Goal: Task Accomplishment & Management: Complete application form

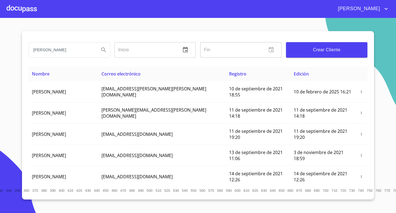
type input "[PERSON_NAME]"
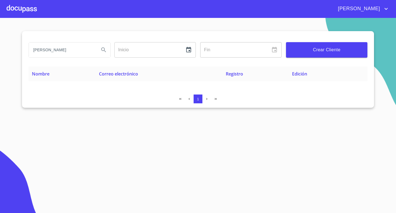
click at [305, 49] on span "Crear Cliente" at bounding box center [327, 50] width 73 height 8
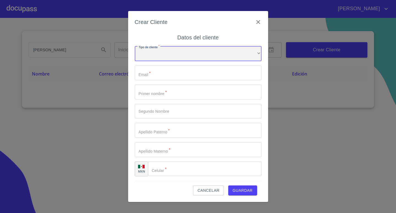
click at [157, 55] on div "​" at bounding box center [198, 53] width 127 height 15
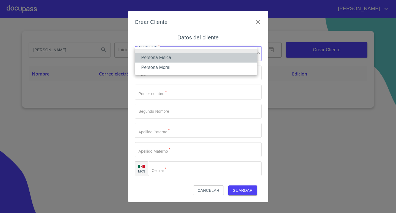
click at [158, 60] on li "Persona Física" at bounding box center [196, 58] width 123 height 10
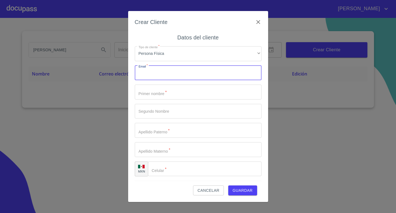
click at [159, 70] on input "Tipo de cliente   *" at bounding box center [198, 73] width 127 height 15
type input "[EMAIL_ADDRESS][DOMAIN_NAME]"
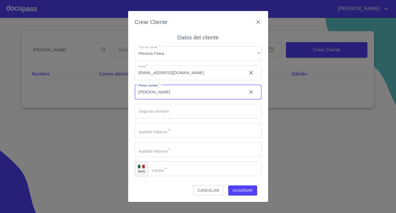
type input "JESSICA"
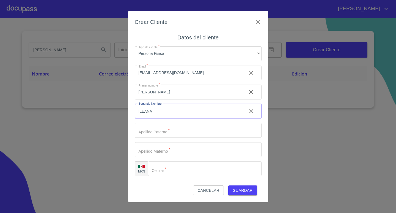
type input "ILEANA"
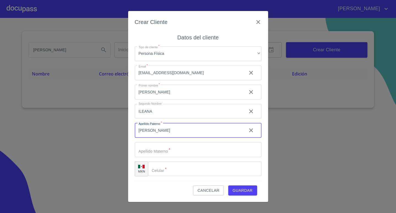
type input "LUNA"
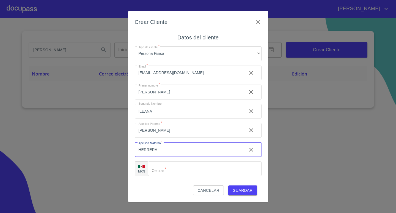
type input "HERRERA"
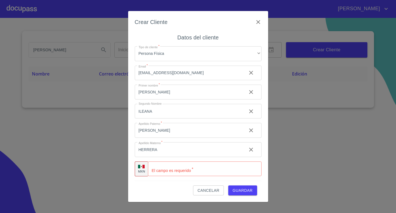
click at [143, 168] on div "MXN" at bounding box center [141, 168] width 13 height 15
click at [146, 167] on div "MXN" at bounding box center [141, 168] width 13 height 15
click at [145, 165] on div "MXN" at bounding box center [141, 168] width 13 height 15
click at [192, 168] on input "Tipo de cliente   *" at bounding box center [212, 168] width 100 height 15
click at [139, 168] on img at bounding box center [141, 167] width 7 height 4
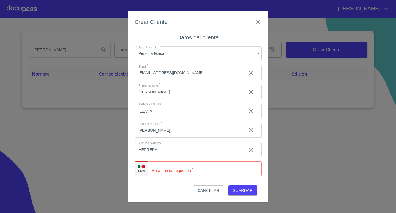
click at [139, 168] on img at bounding box center [141, 167] width 7 height 4
click at [143, 168] on img at bounding box center [141, 167] width 7 height 4
click at [147, 165] on div "MXN" at bounding box center [141, 168] width 13 height 15
click at [168, 168] on input "Tipo de cliente   *" at bounding box center [212, 168] width 100 height 15
type input "(07)6307900"
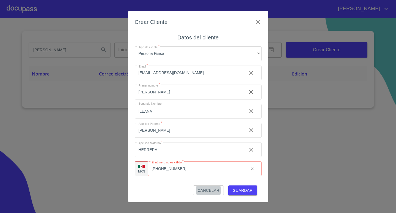
click at [250, 170] on icon "clear input" at bounding box center [252, 168] width 4 height 4
click at [141, 170] on p "MXN" at bounding box center [141, 171] width 7 height 4
click at [142, 170] on p "MXN" at bounding box center [141, 171] width 7 height 4
click at [251, 169] on input "Tipo de cliente   *" at bounding box center [205, 168] width 114 height 15
click at [243, 169] on input "Tipo de cliente   *" at bounding box center [212, 168] width 100 height 15
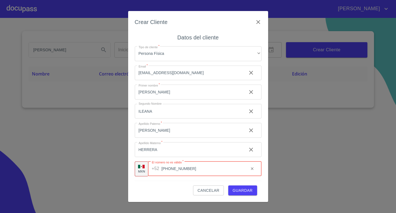
type input "(70)76307900"
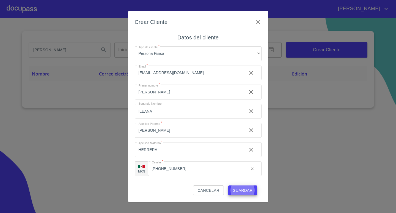
click at [229, 185] on button "Guardar" at bounding box center [243, 190] width 29 height 10
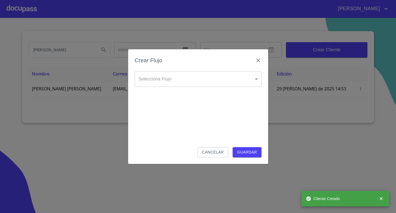
click at [230, 74] on body "MARIA JESSICA ILEANA LUNA Inicio ​ Fin ​ Crear Cliente Nombre Correo electrónic…" at bounding box center [198, 106] width 396 height 213
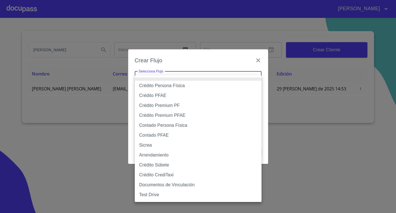
click at [190, 86] on li "Crédito Persona Física" at bounding box center [198, 86] width 127 height 10
type input "6009fb3c7d1714eb8809aa97"
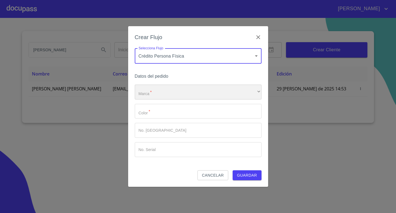
click at [181, 93] on div "​" at bounding box center [198, 92] width 127 height 15
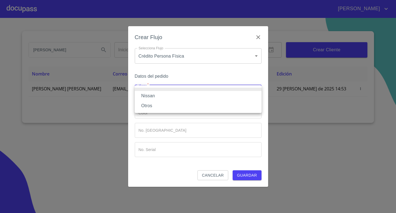
click at [168, 94] on li "Nissan" at bounding box center [198, 96] width 127 height 10
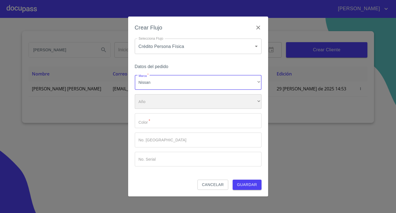
click at [164, 103] on div "​" at bounding box center [198, 101] width 127 height 15
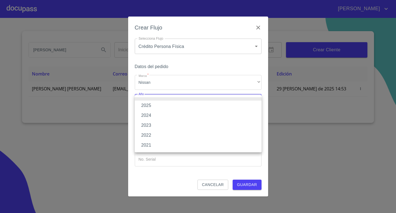
click at [156, 107] on li "2025" at bounding box center [198, 105] width 127 height 10
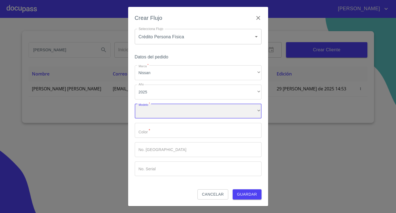
click at [164, 112] on div "​" at bounding box center [198, 111] width 127 height 15
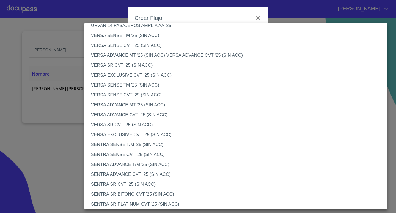
scroll to position [248, 0]
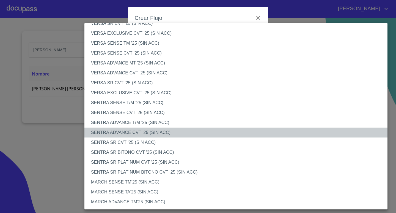
click at [143, 132] on li "SENTRA ADVANCE CVT '25 (SIN ACC)" at bounding box center [239, 132] width 308 height 10
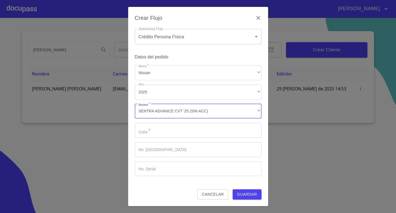
click at [156, 134] on input "Marca   *" at bounding box center [198, 130] width 127 height 15
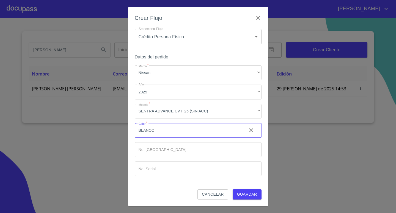
type input "BLANCO"
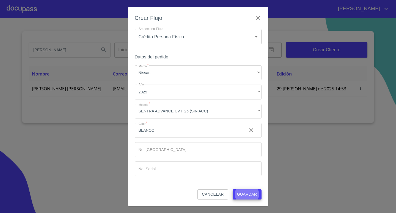
click at [233, 189] on button "Guardar" at bounding box center [247, 194] width 29 height 10
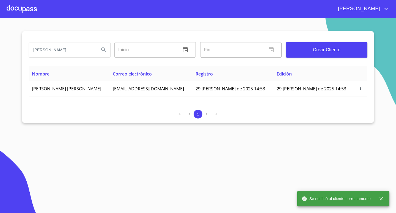
click at [26, 4] on div at bounding box center [22, 9] width 30 height 18
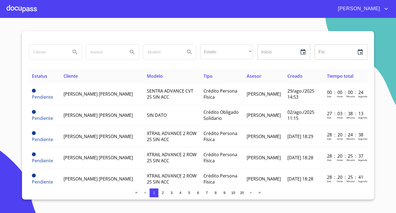
click at [24, 10] on div at bounding box center [22, 9] width 30 height 18
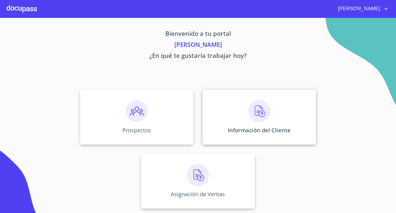
click at [253, 125] on div "Información del Cliente" at bounding box center [260, 116] width 114 height 55
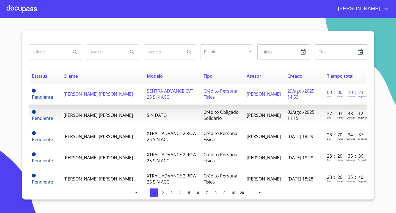
click at [124, 97] on span "JESSICA ILEANA LUNA HERRERA" at bounding box center [98, 94] width 69 height 6
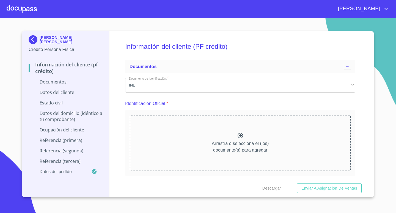
scroll to position [55, 0]
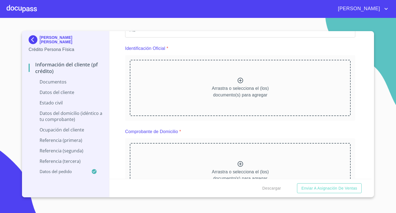
click at [281, 84] on div "Arrastra o selecciona el (los) documento(s) para agregar" at bounding box center [240, 88] width 221 height 56
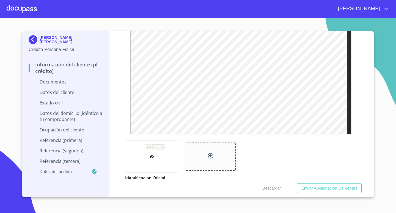
scroll to position [193, 0]
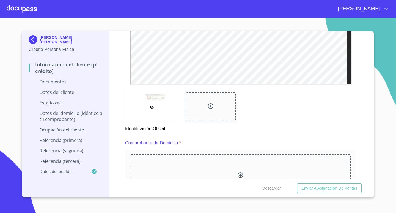
click at [228, 111] on div at bounding box center [211, 106] width 50 height 29
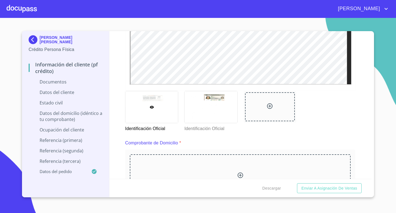
scroll to position [275, 0]
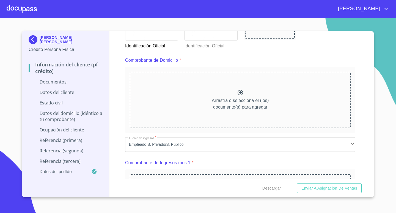
click at [284, 107] on div "Arrastra o selecciona el (los) documento(s) para agregar" at bounding box center [240, 100] width 221 height 56
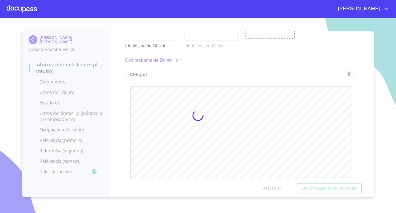
scroll to position [0, 0]
click at [355, 131] on div at bounding box center [198, 115] width 396 height 195
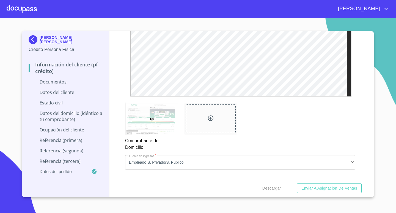
scroll to position [468, 0]
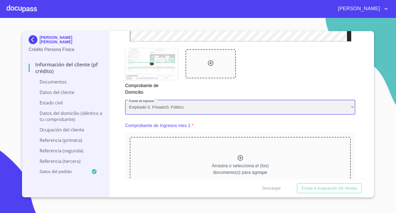
click at [333, 104] on div "Empleado S. Privado/S. Público" at bounding box center [240, 107] width 230 height 15
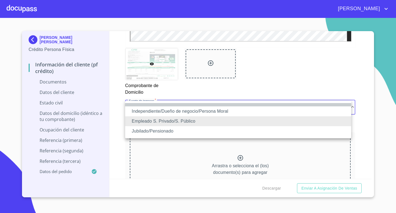
click at [333, 104] on li at bounding box center [238, 104] width 226 height 3
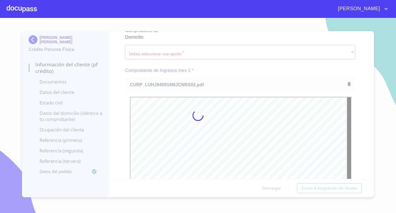
scroll to position [0, 0]
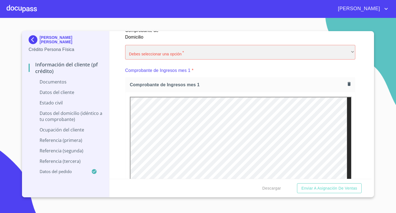
click at [234, 50] on div "​" at bounding box center [240, 52] width 230 height 15
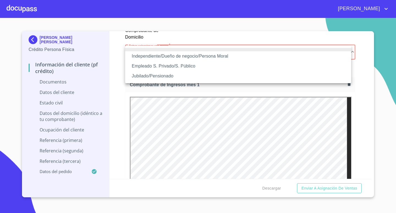
click at [213, 68] on li "Empleado S. Privado/S. Público" at bounding box center [238, 66] width 226 height 10
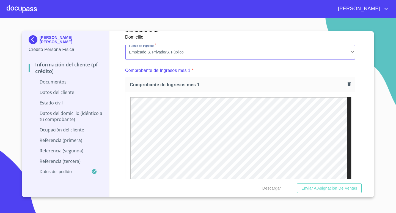
click at [353, 117] on div "Información del cliente (PF crédito) Documentos Documento de identificación.   …" at bounding box center [241, 105] width 262 height 148
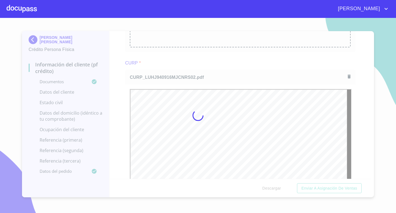
click at [360, 143] on div at bounding box center [198, 115] width 396 height 195
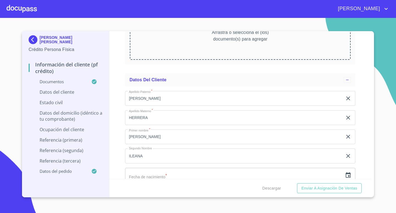
scroll to position [1322, 0]
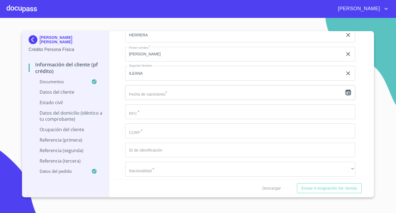
click at [346, 91] on icon "button" at bounding box center [348, 92] width 5 height 6
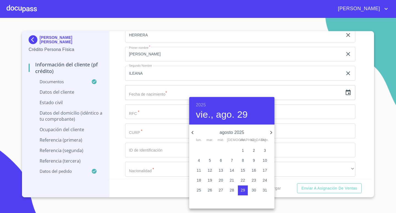
click at [200, 105] on h6 "2025" at bounding box center [201, 105] width 10 height 8
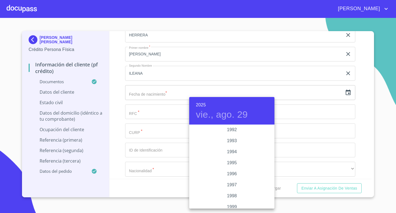
scroll to position [738, 0]
click at [228, 152] on div "1994" at bounding box center [231, 152] width 85 height 11
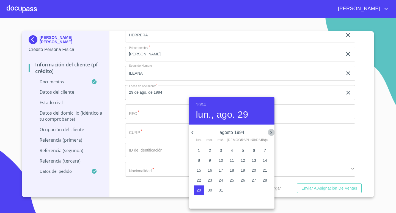
click at [271, 132] on icon "button" at bounding box center [271, 132] width 7 height 7
click at [245, 169] on p "16" at bounding box center [243, 170] width 4 height 6
type input "16 de sep. de 1994"
click at [163, 110] on div at bounding box center [198, 106] width 396 height 213
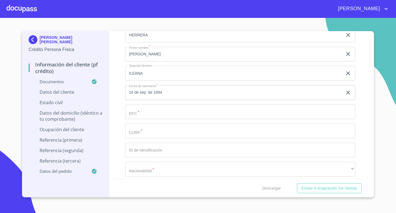
click at [172, 23] on input "Documento de identificación.   *" at bounding box center [234, 15] width 218 height 15
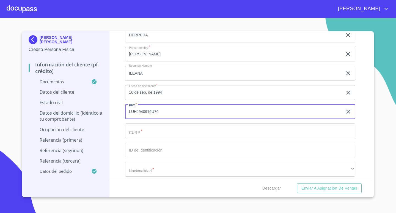
drag, startPoint x: 162, startPoint y: 109, endPoint x: 105, endPoint y: 116, distance: 58.3
click at [109, 113] on div "JESSICA ILEANA LUNA HERRERA Crédito Persona Física Información del cliente (PF …" at bounding box center [197, 114] width 350 height 166
type input "LUHJ940916U76"
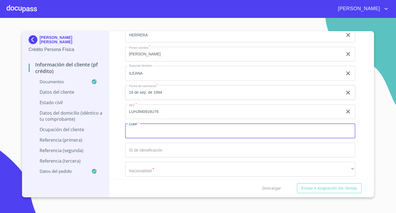
paste input "LUHJ940916U76"
type input "LUHJ940916MJCNRS02"
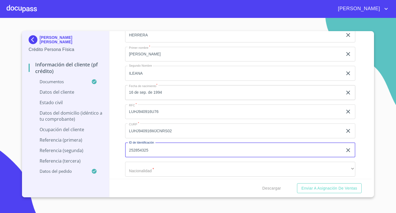
type input "252854325"
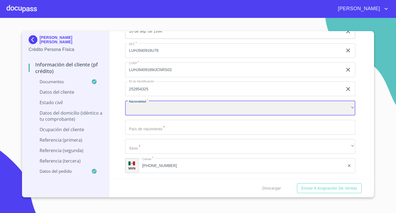
scroll to position [1432, 0]
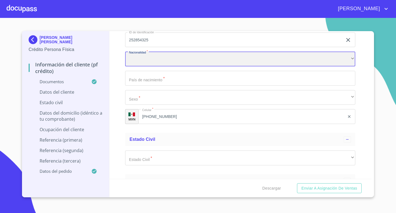
click at [346, 57] on div "​" at bounding box center [240, 58] width 230 height 15
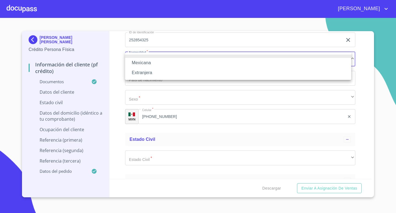
click at [206, 67] on li "Mexicana" at bounding box center [238, 63] width 226 height 10
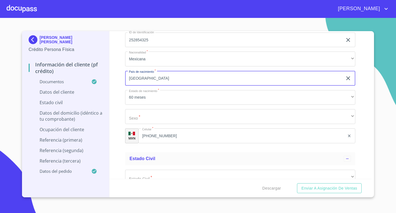
type input "[GEOGRAPHIC_DATA]"
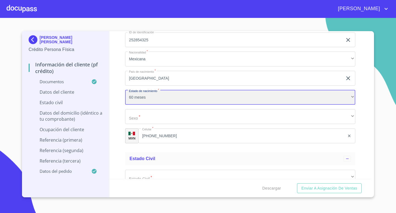
click at [206, 97] on div "60 meses" at bounding box center [240, 97] width 230 height 15
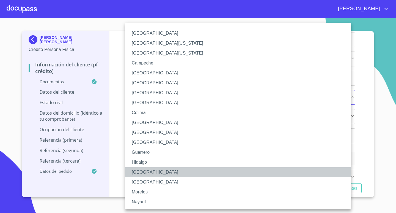
click at [142, 175] on li "[GEOGRAPHIC_DATA]" at bounding box center [240, 172] width 230 height 10
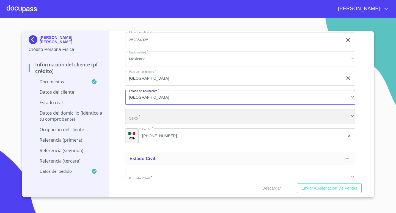
click at [162, 121] on div "​" at bounding box center [240, 116] width 230 height 15
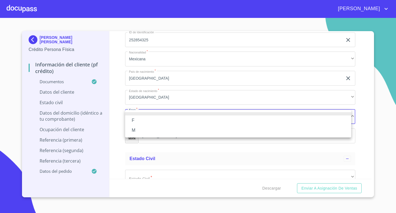
click at [146, 119] on li "F" at bounding box center [238, 120] width 226 height 10
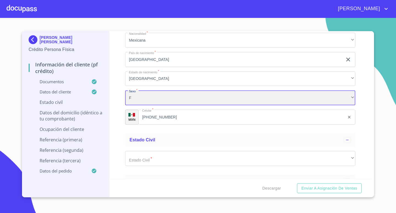
scroll to position [1459, 0]
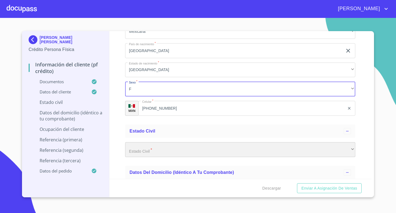
click at [175, 150] on div "​" at bounding box center [240, 149] width 230 height 15
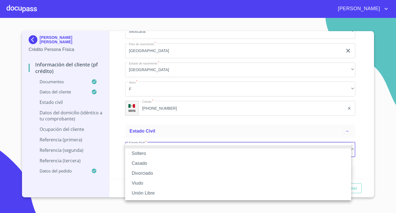
click at [147, 155] on li "Soltero" at bounding box center [238, 153] width 226 height 10
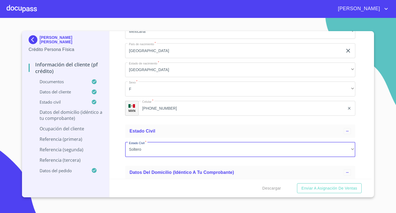
click at [357, 143] on div "Información del cliente (PF crédito) Documentos Documento de identificación.   …" at bounding box center [241, 105] width 262 height 148
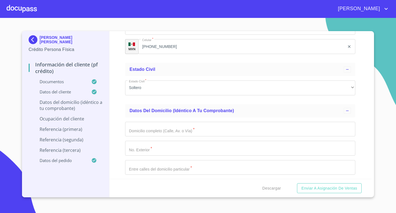
scroll to position [1542, 0]
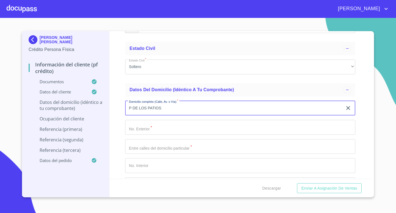
type input "P DE LOS PATIOS"
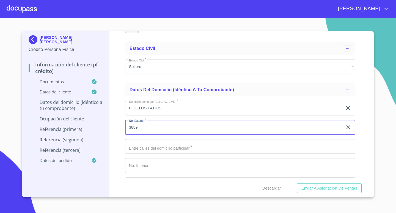
type input "3889"
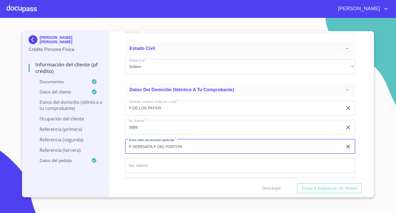
type input "P SERENATA P DEL PORTON"
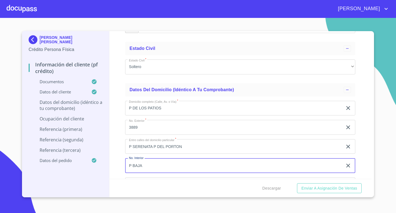
type input "P BAJA"
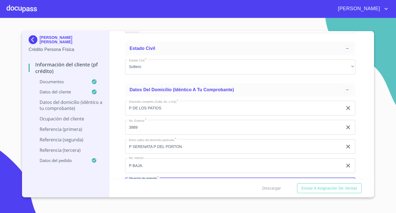
scroll to position [1555, 0]
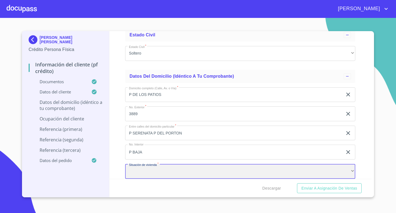
click at [279, 174] on div "​" at bounding box center [240, 171] width 230 height 15
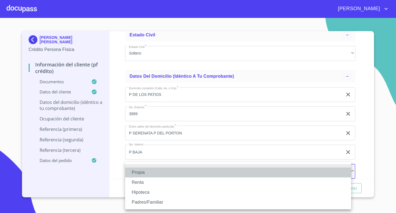
click at [156, 169] on li "Propia" at bounding box center [238, 172] width 226 height 10
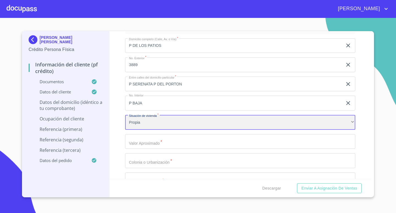
scroll to position [1610, 0]
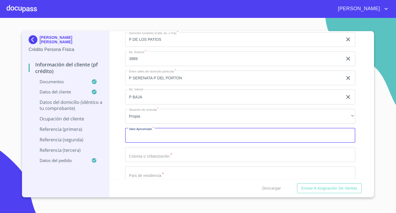
click at [206, 137] on input "Documento de identificación.   *" at bounding box center [240, 135] width 230 height 15
type input "$2,180,000"
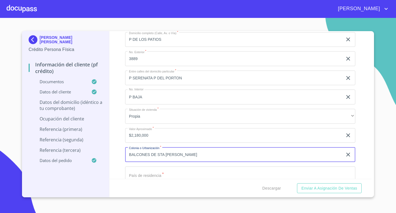
type input "BALCONES DE STA MARIA"
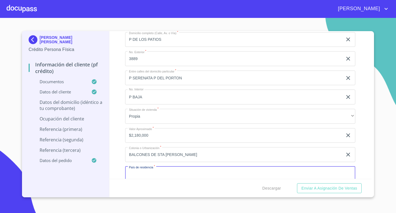
scroll to position [1613, 0]
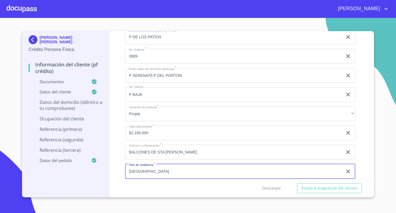
type input "[GEOGRAPHIC_DATA]"
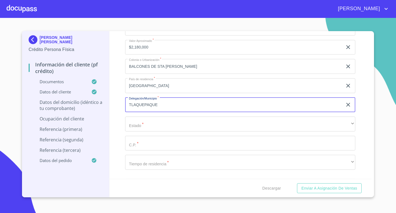
type input "TLAQUEPAQUE"
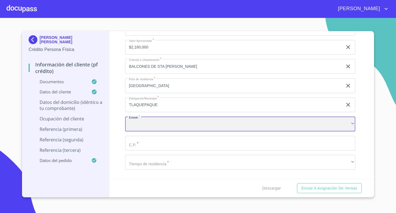
click at [210, 126] on div "​" at bounding box center [240, 123] width 230 height 15
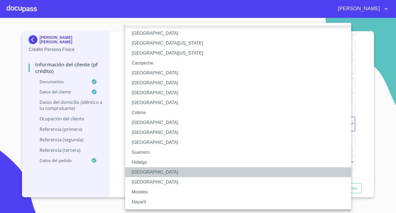
click at [143, 173] on li "[GEOGRAPHIC_DATA]" at bounding box center [240, 172] width 230 height 10
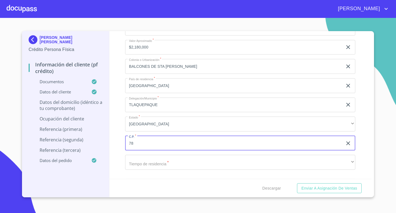
type input "7"
type input "45606"
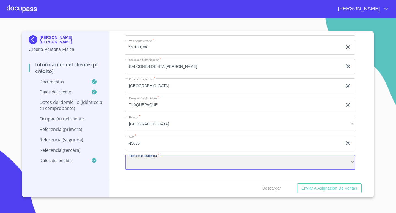
click at [164, 161] on div "​" at bounding box center [240, 162] width 230 height 15
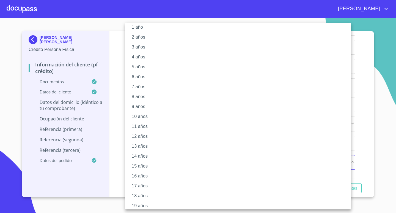
scroll to position [29, 0]
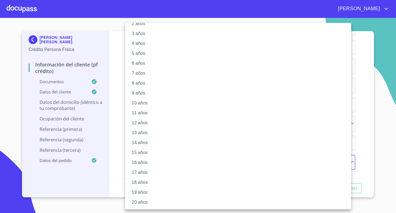
click at [148, 199] on li "20 años" at bounding box center [240, 202] width 230 height 10
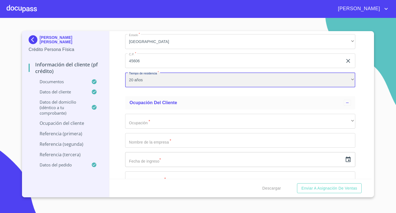
scroll to position [1781, 0]
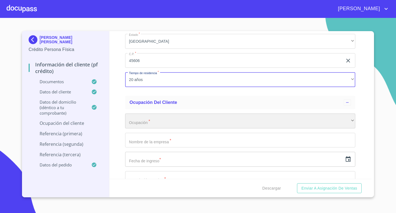
click at [197, 118] on div "​" at bounding box center [240, 120] width 230 height 15
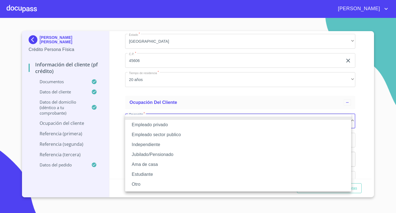
click at [181, 124] on li "Empleado privado" at bounding box center [238, 125] width 226 height 10
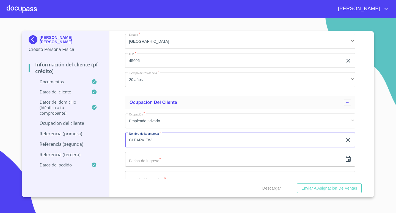
type input "CLEARVIEW"
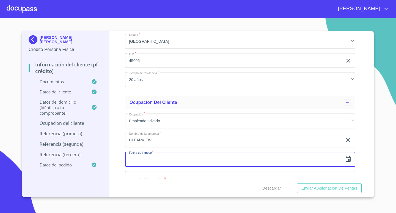
click at [346, 162] on icon "button" at bounding box center [348, 159] width 5 height 6
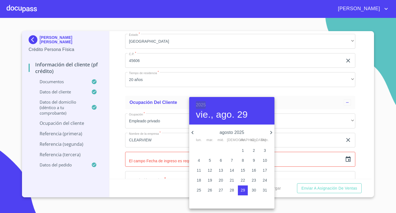
click at [199, 104] on h6 "2025" at bounding box center [201, 105] width 10 height 8
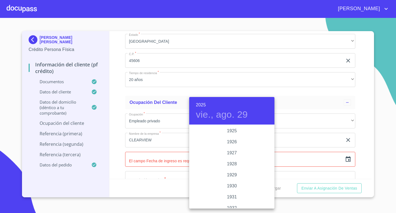
scroll to position [1068, 0]
click at [230, 154] on div "2024" at bounding box center [231, 152] width 85 height 11
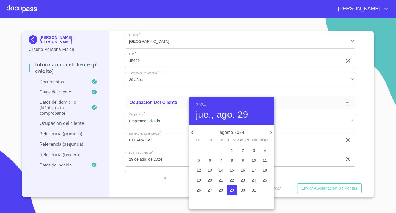
click at [232, 150] on p "1" at bounding box center [232, 151] width 2 height 6
type input "1 de ago. de 2024"
click at [360, 150] on div at bounding box center [198, 106] width 396 height 213
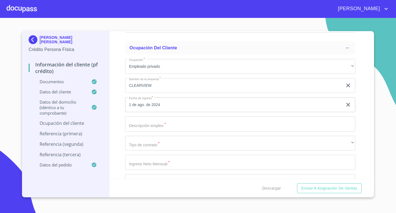
scroll to position [1836, 0]
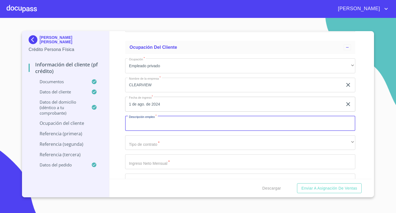
click at [212, 124] on input "Documento de identificación.   *" at bounding box center [240, 123] width 230 height 15
type input "MAESTRA"
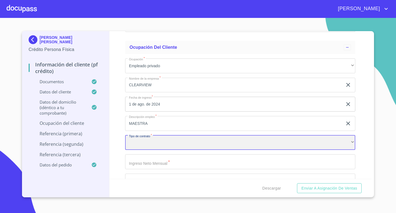
click at [221, 138] on div "​" at bounding box center [240, 142] width 230 height 15
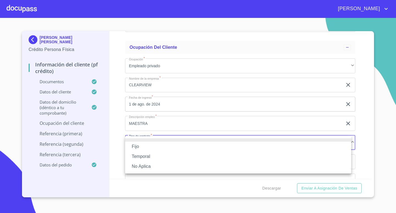
click at [161, 148] on li "Fijo" at bounding box center [238, 147] width 226 height 10
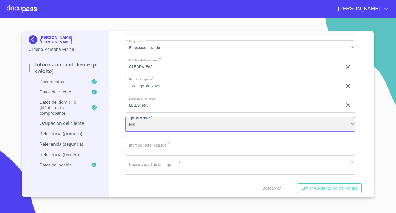
scroll to position [1864, 0]
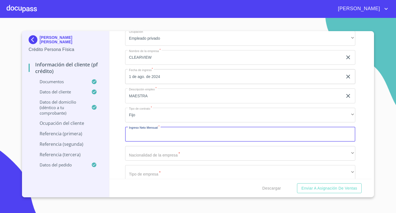
click at [190, 136] on input "Documento de identificación.   *" at bounding box center [240, 134] width 230 height 15
type input "28000"
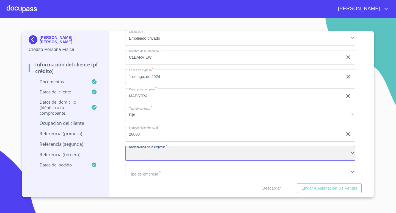
click at [191, 153] on div "​" at bounding box center [240, 153] width 230 height 15
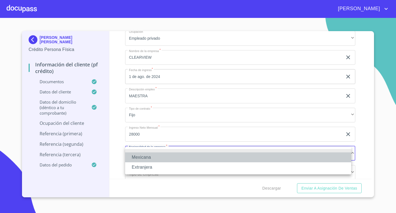
click at [166, 158] on li "Mexicana" at bounding box center [238, 157] width 226 height 10
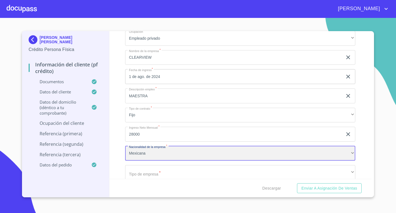
scroll to position [1919, 0]
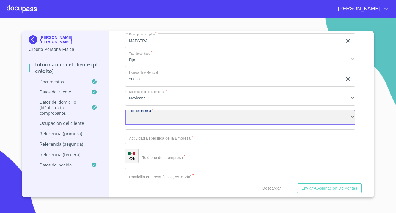
click at [195, 122] on div "​" at bounding box center [240, 117] width 230 height 15
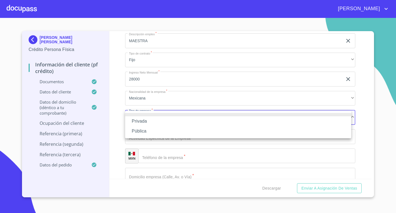
click at [157, 121] on li "Privada" at bounding box center [238, 121] width 226 height 10
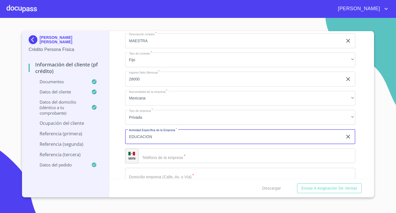
type input "EDUCACION"
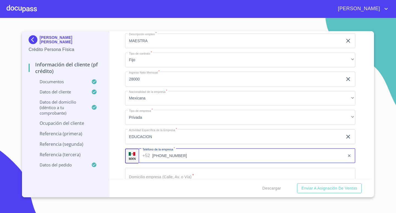
type input "(33)27103856"
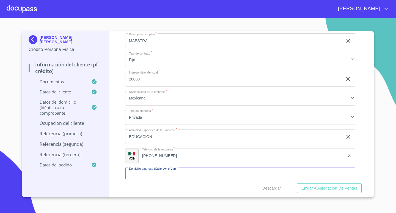
scroll to position [1923, 0]
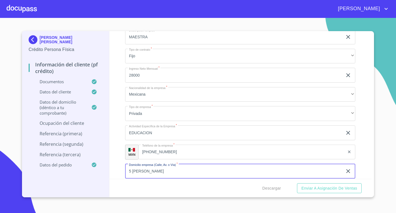
type input "5 DE MAYO"
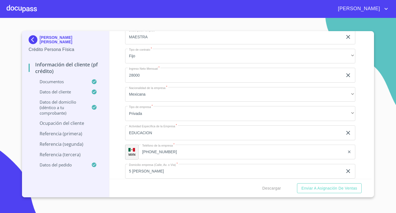
scroll to position [2008, 0]
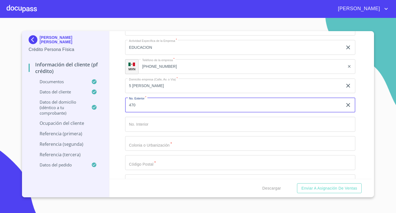
type input "470"
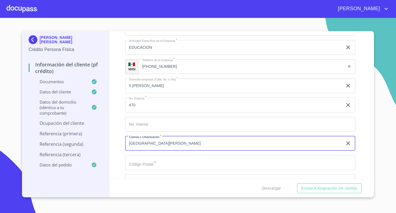
type input "SAN JUAN DE OCOTAN"
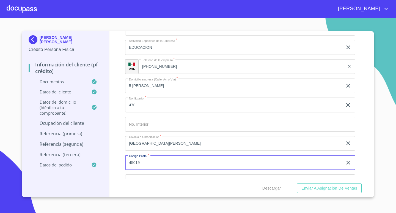
type input "45019"
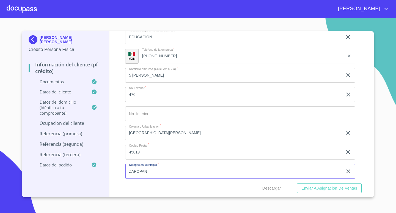
type input "ZAPOPAN"
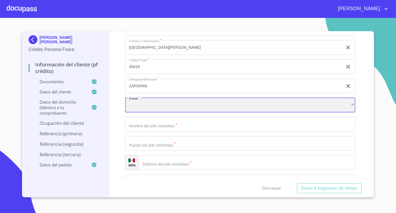
click at [342, 106] on div "​" at bounding box center [240, 104] width 230 height 15
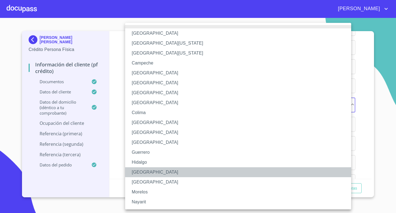
click at [159, 171] on li "[GEOGRAPHIC_DATA]" at bounding box center [240, 172] width 230 height 10
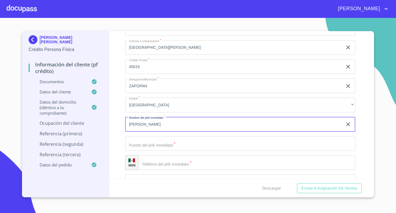
type input "JAVIER TORRES"
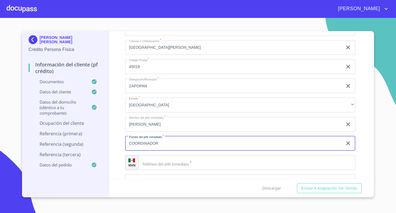
type input "COORDINADOR"
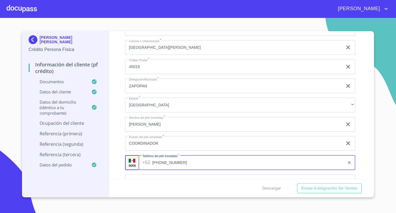
type input "(33)27103856"
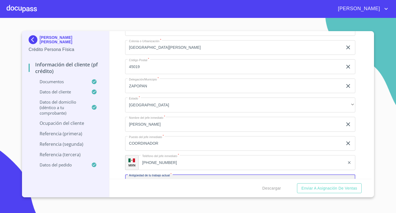
scroll to position [2114, 0]
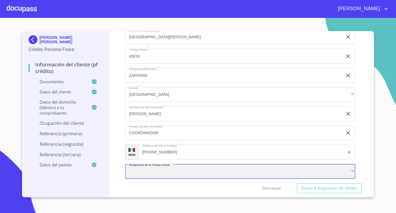
click at [321, 169] on div "​" at bounding box center [240, 171] width 230 height 15
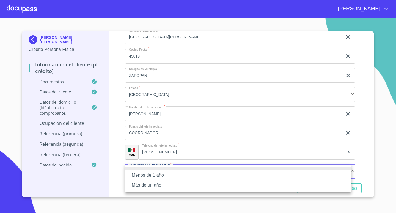
click at [196, 186] on li "Más de un año" at bounding box center [238, 185] width 226 height 10
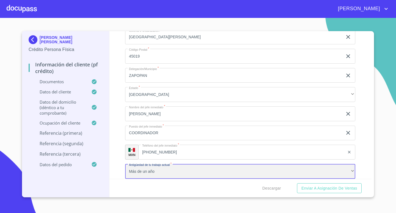
scroll to position [2169, 0]
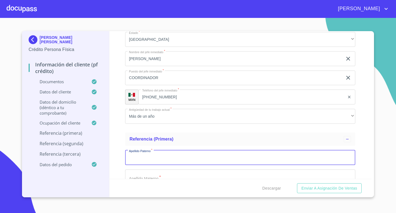
click at [234, 157] on input "Documento de identificación.   *" at bounding box center [240, 157] width 230 height 15
type input "CAMPOS"
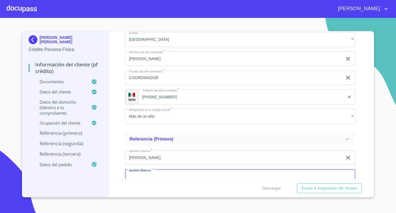
scroll to position [2175, 0]
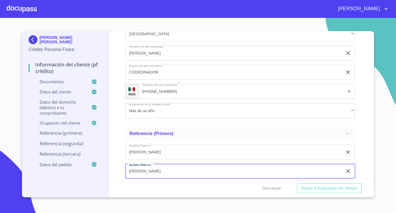
type input "VELAZCO"
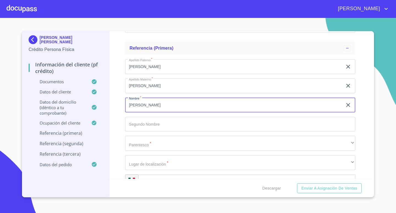
type input "EDUARDO"
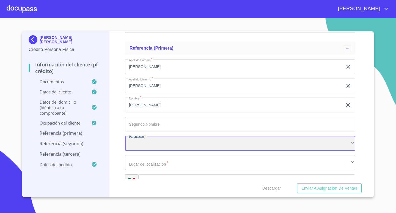
click at [254, 136] on div "​" at bounding box center [240, 143] width 230 height 15
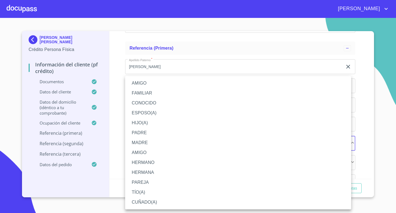
click at [160, 83] on li "AMIGO" at bounding box center [238, 83] width 226 height 10
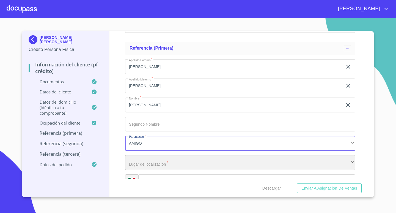
click at [169, 162] on div "​" at bounding box center [240, 162] width 230 height 15
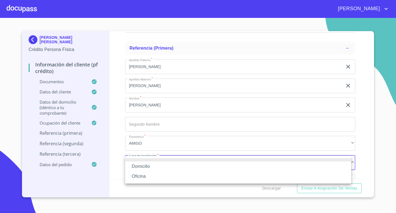
click at [169, 168] on li "Domicilio" at bounding box center [238, 166] width 226 height 10
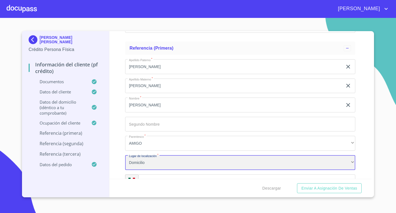
scroll to position [2288, 0]
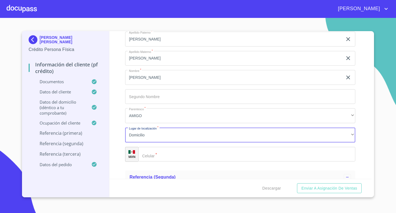
click at [178, 153] on input "Documento de identificación.   *" at bounding box center [246, 154] width 217 height 15
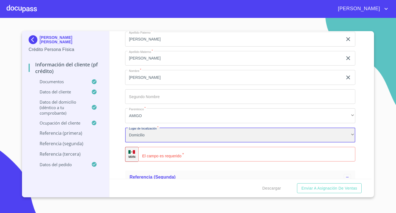
click at [181, 135] on div "Domicilio" at bounding box center [240, 134] width 230 height 15
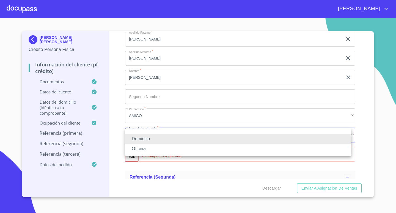
click at [168, 148] on li "Oficina" at bounding box center [238, 149] width 226 height 10
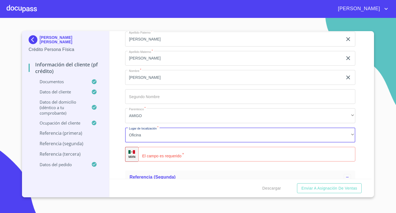
click at [189, 155] on input "Documento de identificación.   *" at bounding box center [246, 154] width 217 height 15
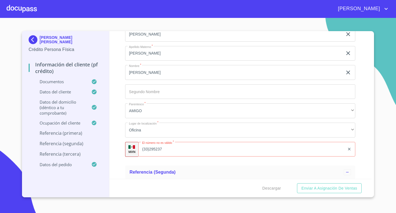
scroll to position [2378, 0]
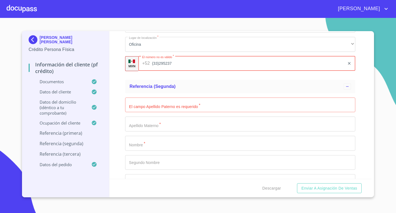
click at [173, 62] on input "(33)295237" at bounding box center [248, 63] width 193 height 15
type input "3"
type input "(33)33295237"
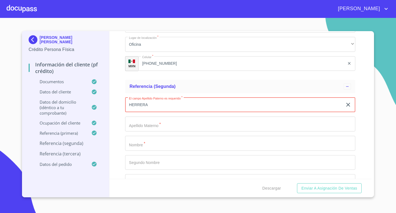
type input "HERRERA"
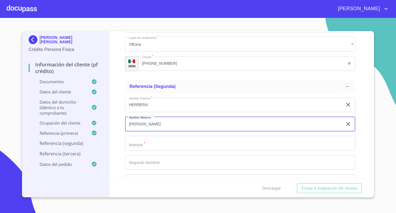
type input "CARDENAS"
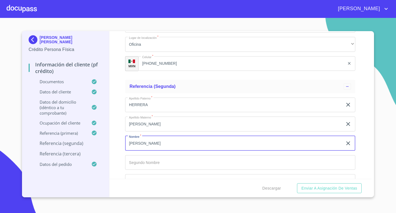
type input "DOLORES"
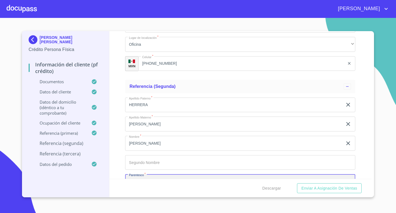
scroll to position [2388, 0]
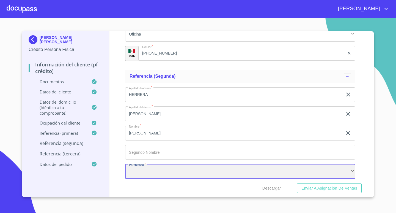
click at [177, 169] on div "​" at bounding box center [240, 171] width 230 height 15
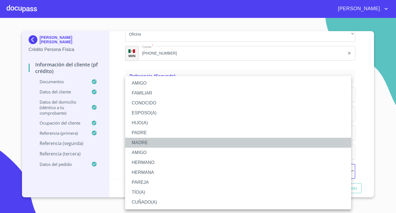
click at [156, 141] on li "MADRE" at bounding box center [238, 143] width 226 height 10
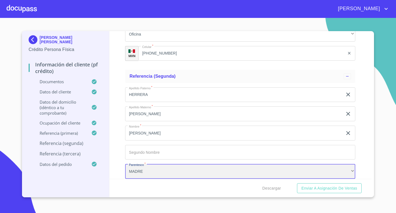
scroll to position [2444, 0]
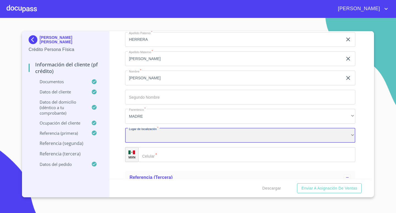
click at [174, 139] on div "​" at bounding box center [240, 135] width 230 height 15
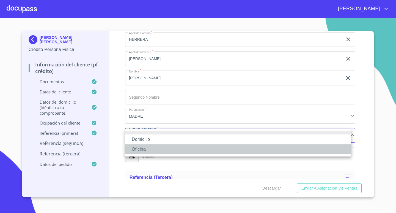
click at [170, 148] on li "Oficina" at bounding box center [238, 149] width 226 height 10
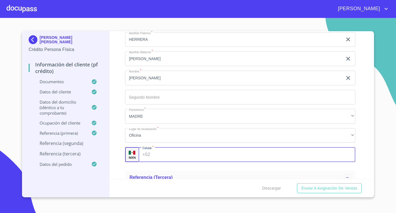
click at [186, 153] on input "Documento de identificación.   *" at bounding box center [254, 154] width 203 height 15
type input "(33)11950999"
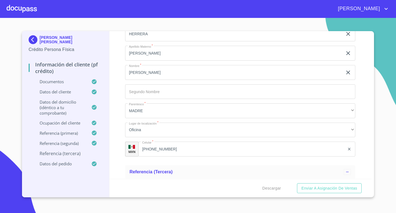
scroll to position [2534, 0]
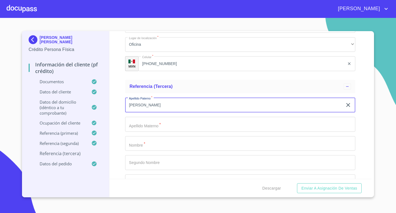
type input "JENETTE"
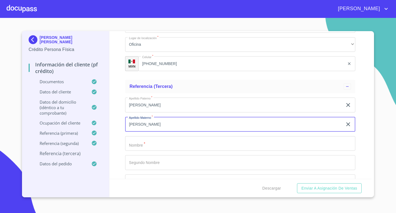
type input "VILLANUEVA"
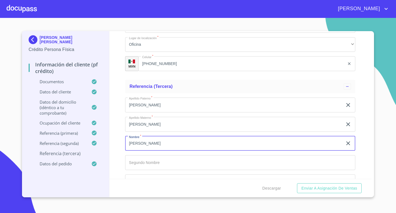
type input "ROMERO"
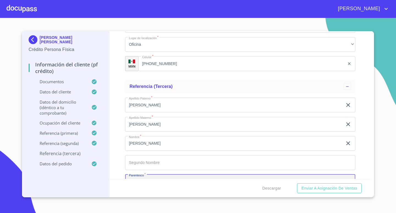
scroll to position [2545, 0]
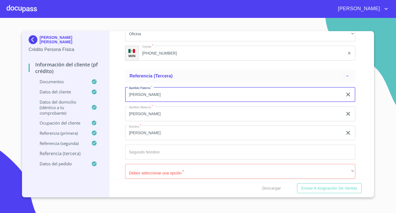
drag, startPoint x: 173, startPoint y: 97, endPoint x: 113, endPoint y: 98, distance: 60.0
click at [113, 98] on div "Información del cliente (PF crédito) Documentos Documento de identificación.   …" at bounding box center [241, 105] width 262 height 148
type input "VILLANUEVA"
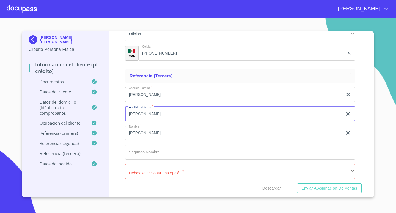
type input "ROMERO"
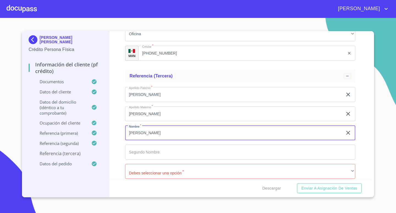
type input "JANETTE"
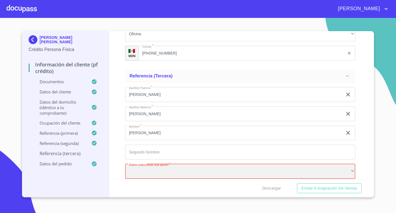
click at [245, 171] on div "​" at bounding box center [240, 171] width 230 height 15
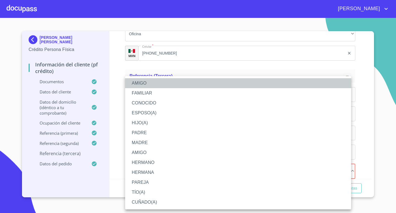
click at [157, 84] on li "AMIGO" at bounding box center [238, 83] width 226 height 10
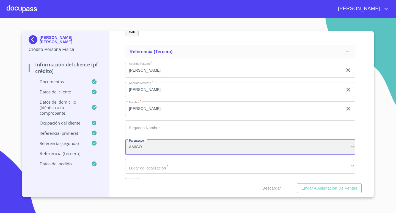
scroll to position [2600, 0]
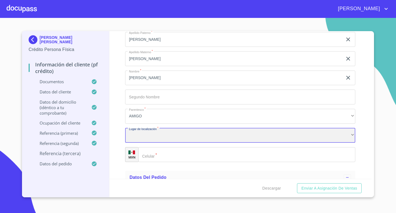
click at [183, 136] on div "​" at bounding box center [240, 135] width 230 height 15
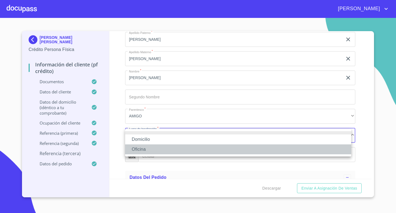
click at [159, 148] on li "Oficina" at bounding box center [238, 149] width 226 height 10
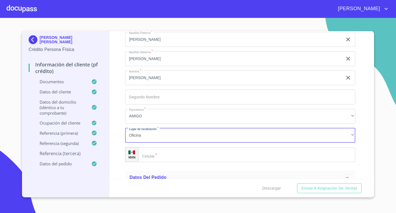
click at [180, 156] on input "Documento de identificación.   *" at bounding box center [246, 154] width 217 height 15
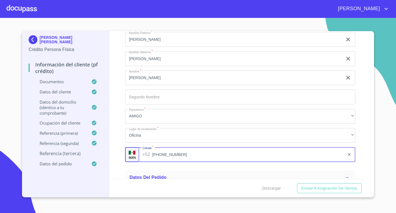
scroll to position [2605, 0]
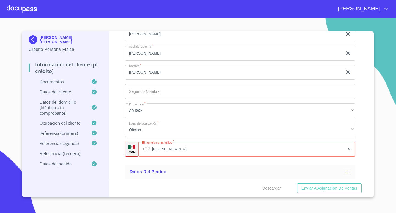
type input "(33)29367089"
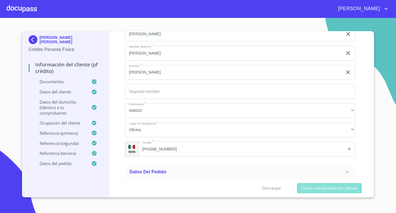
click at [334, 188] on span "Enviar a Asignación de Ventas" at bounding box center [330, 188] width 56 height 7
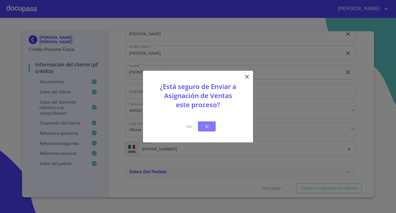
click at [202, 126] on button "Si" at bounding box center [207, 126] width 18 height 10
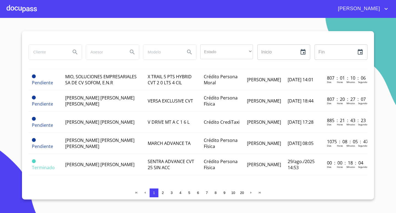
scroll to position [594, 0]
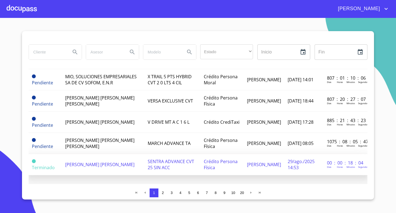
click at [131, 158] on td "JESSICA ILEANA LUNA HERRERA" at bounding box center [103, 164] width 83 height 21
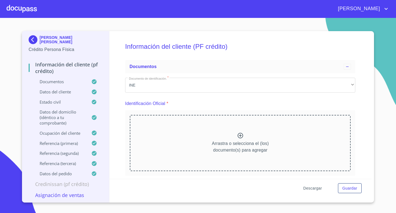
click at [309, 187] on span "Descargar" at bounding box center [313, 188] width 19 height 7
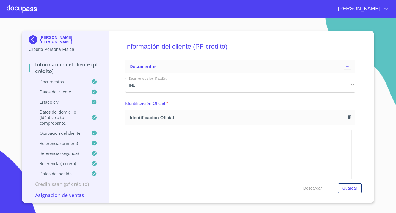
click at [28, 11] on div at bounding box center [22, 9] width 30 height 18
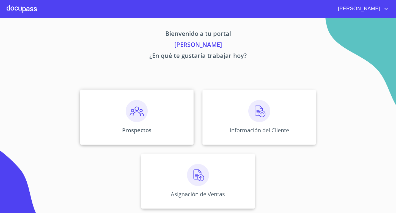
click at [133, 123] on div "Prospectos" at bounding box center [137, 116] width 114 height 55
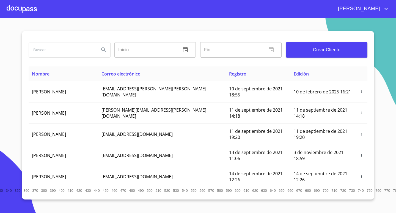
click at [55, 51] on input "search" at bounding box center [62, 49] width 66 height 15
type input "NORMA FRANCISCA LAURA"
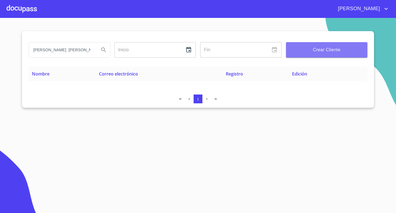
click at [332, 46] on span "Crear Cliente" at bounding box center [327, 50] width 73 height 8
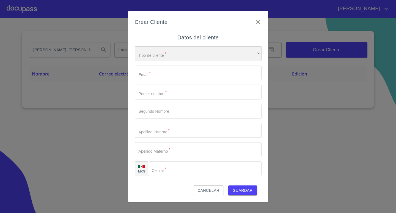
click at [162, 50] on div "​" at bounding box center [198, 53] width 127 height 15
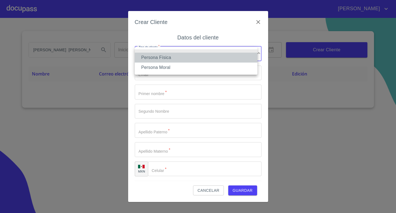
click at [163, 58] on li "Persona Física" at bounding box center [196, 58] width 123 height 10
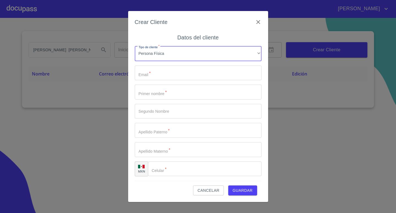
click at [164, 73] on input "Tipo de cliente   *" at bounding box center [198, 73] width 127 height 15
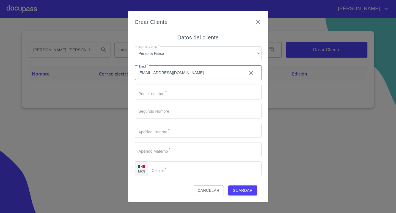
type input "NORMALAURABON@GMAIL.COM"
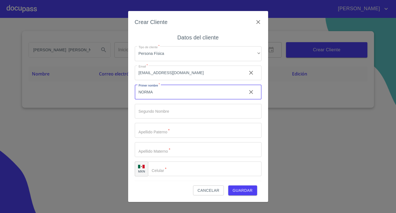
type input "NORMA"
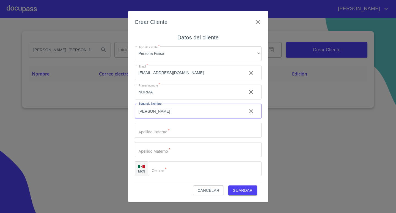
type input "[PERSON_NAME]"
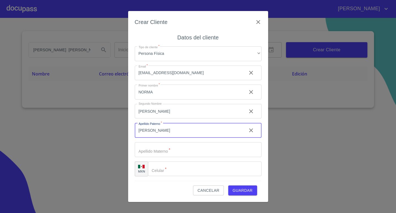
type input "[PERSON_NAME]"
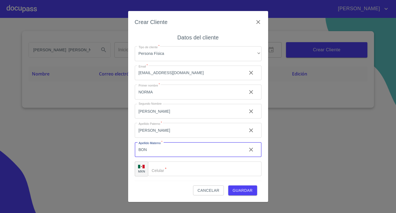
type input "BON"
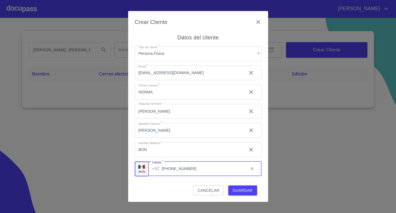
type input "[PHONE_NUMBER]"
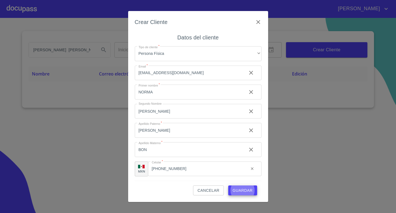
click at [229, 185] on button "Guardar" at bounding box center [243, 190] width 29 height 10
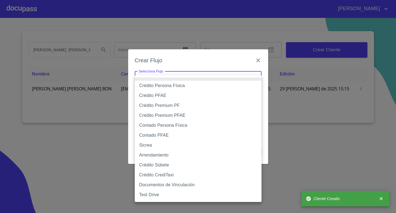
click at [164, 73] on body "MARIA NORMA FRANCISCA LAURA Inicio ​ Fin ​ Crear Cliente Nombre Correo electrón…" at bounding box center [198, 106] width 396 height 213
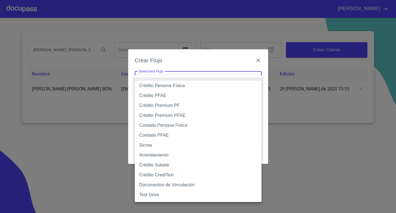
click at [182, 85] on li "Crédito Persona Física" at bounding box center [198, 86] width 127 height 10
type input "6009fb3c7d1714eb8809aa97"
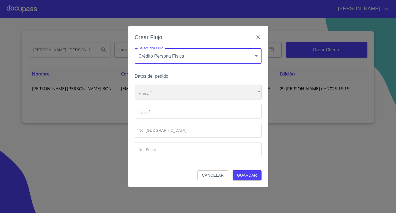
click at [171, 93] on div "​" at bounding box center [198, 92] width 127 height 15
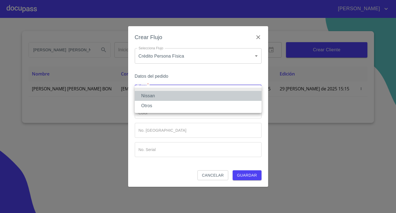
click at [165, 96] on li "Nissan" at bounding box center [198, 96] width 127 height 10
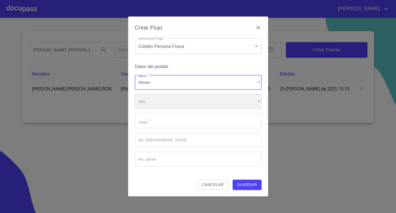
click at [160, 103] on div "​" at bounding box center [198, 101] width 127 height 15
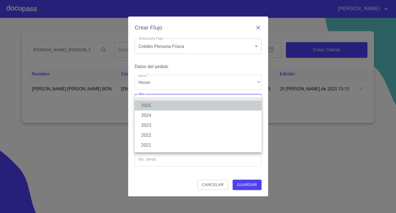
drag, startPoint x: 155, startPoint y: 104, endPoint x: 155, endPoint y: 108, distance: 4.7
click at [155, 104] on li "2025" at bounding box center [198, 105] width 127 height 10
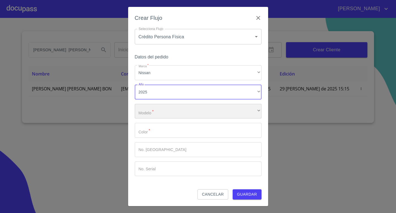
click at [155, 111] on div "​" at bounding box center [198, 111] width 127 height 15
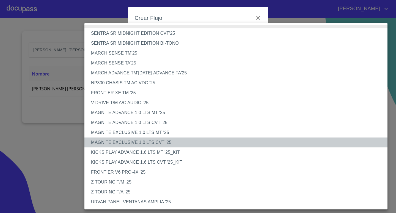
click at [148, 144] on li "MAGNITE EXCLUSIVE 1.0 LTS CVT '25" at bounding box center [239, 142] width 308 height 10
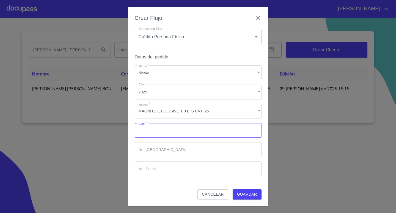
click at [165, 135] on input "Marca   *" at bounding box center [198, 130] width 127 height 15
type input "PLATA"
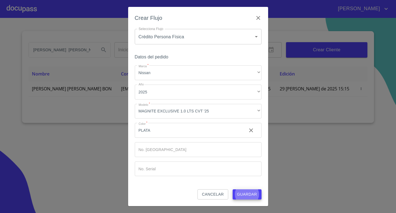
click at [233, 189] on button "Guardar" at bounding box center [247, 194] width 29 height 10
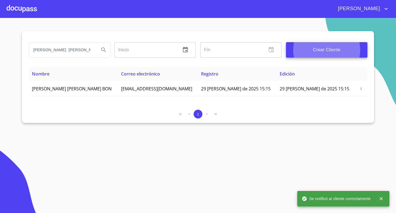
click at [28, 7] on div at bounding box center [22, 9] width 30 height 18
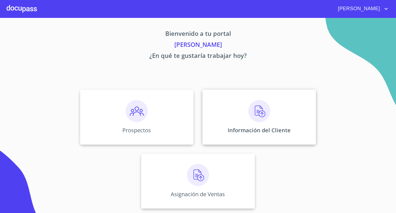
click at [247, 127] on p "Información del Cliente" at bounding box center [259, 129] width 63 height 7
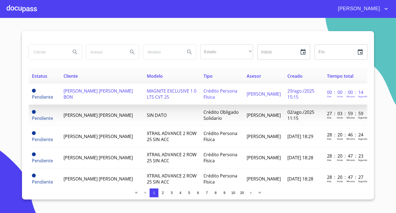
click at [124, 100] on td "[PERSON_NAME] [PERSON_NAME] BON" at bounding box center [101, 93] width 83 height 21
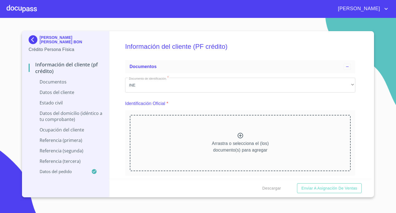
click at [201, 138] on div "Arrastra o selecciona el (los) documento(s) para agregar" at bounding box center [240, 143] width 221 height 56
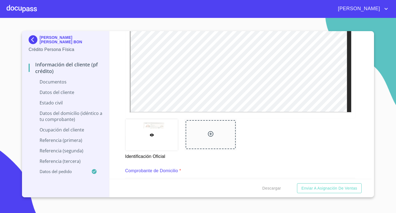
scroll to position [165, 0]
click at [216, 134] on div at bounding box center [211, 134] width 50 height 29
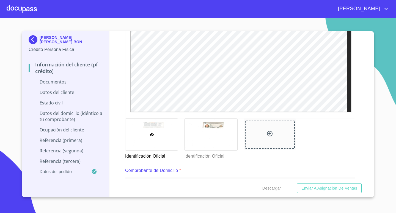
scroll to position [248, 0]
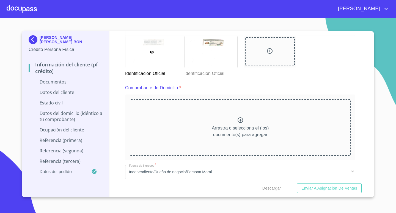
click at [281, 121] on div "Arrastra o selecciona el (los) documento(s) para agregar" at bounding box center [240, 127] width 221 height 56
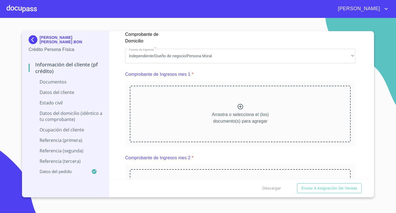
scroll to position [523, 0]
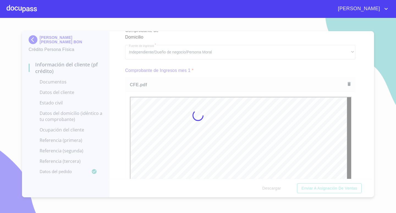
click at [353, 140] on div at bounding box center [198, 115] width 396 height 195
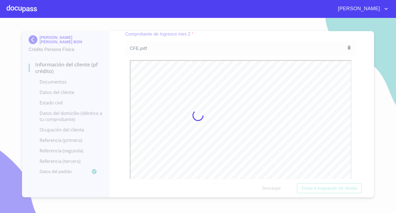
scroll to position [0, 0]
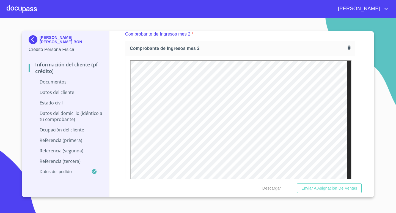
click at [357, 119] on div "Información del cliente (PF crédito) Documentos Documento de identificación.   …" at bounding box center [241, 105] width 262 height 148
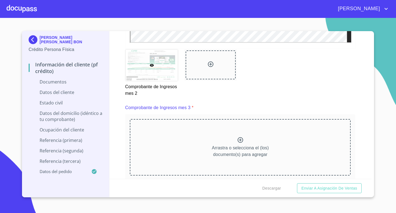
scroll to position [1046, 0]
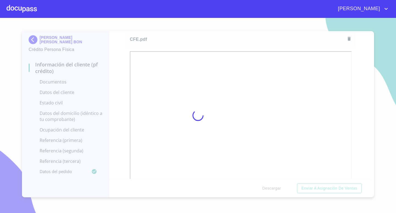
click at [357, 123] on div at bounding box center [198, 115] width 396 height 195
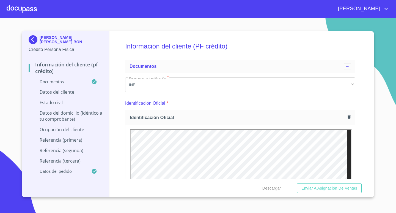
scroll to position [138, 0]
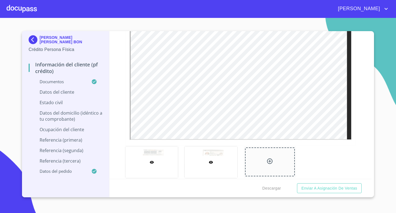
click at [223, 166] on div at bounding box center [211, 162] width 53 height 32
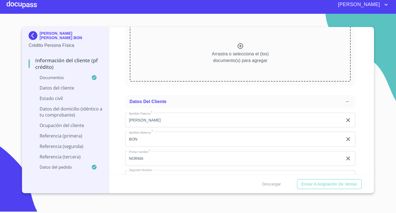
scroll to position [1497, 0]
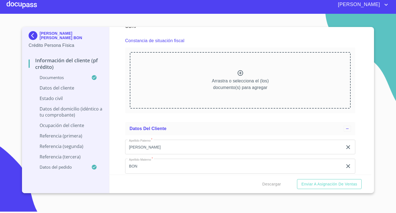
click at [233, 76] on div "Arrastra o selecciona el (los) documento(s) para agregar" at bounding box center [240, 80] width 221 height 56
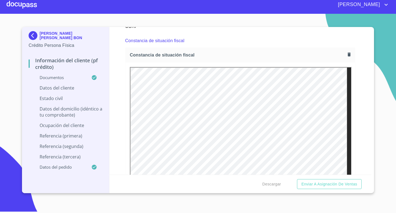
scroll to position [0, 0]
click at [348, 54] on icon "button" at bounding box center [349, 54] width 3 height 4
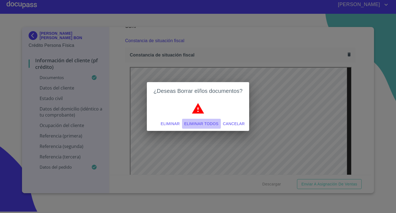
click at [194, 123] on span "Eliminar todos" at bounding box center [201, 123] width 34 height 7
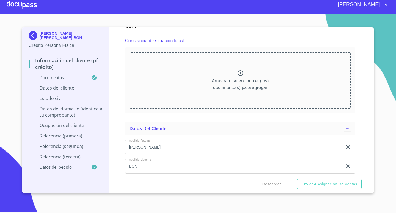
click at [282, 82] on div "Arrastra o selecciona el (los) documento(s) para agregar" at bounding box center [240, 80] width 221 height 56
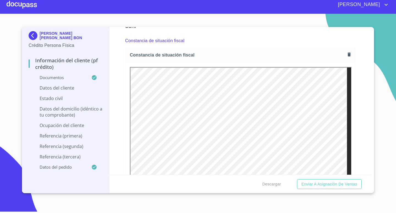
click at [355, 116] on div "Información del cliente (PF crédito) Documentos Documento de identificación.   …" at bounding box center [241, 101] width 262 height 148
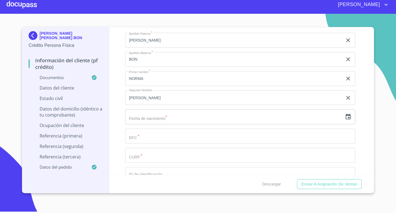
scroll to position [1773, 0]
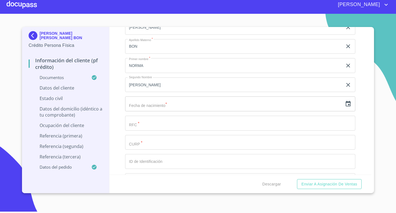
click at [345, 103] on icon "button" at bounding box center [348, 103] width 7 height 7
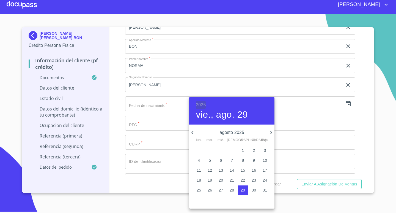
click at [197, 103] on h6 "2025" at bounding box center [201, 105] width 10 height 8
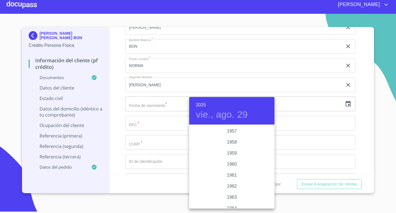
scroll to position [347, 0]
click at [229, 137] on div "1957" at bounding box center [231, 136] width 85 height 11
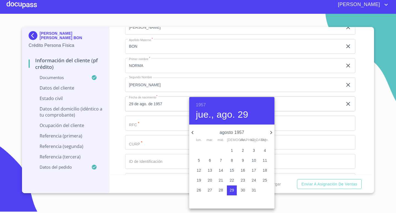
click at [271, 132] on icon "button" at bounding box center [272, 132] width 2 height 3
click at [242, 150] on p "4" at bounding box center [243, 151] width 2 height 6
type input "4 de oct. de 1957"
click at [162, 124] on div at bounding box center [198, 106] width 396 height 213
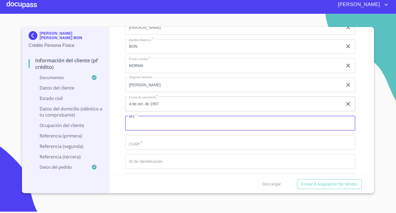
click at [157, 124] on input "Documento de identificación.   *" at bounding box center [240, 123] width 230 height 15
type input "LABN571004P6A"
drag, startPoint x: 167, startPoint y: 124, endPoint x: 124, endPoint y: 125, distance: 43.5
click at [128, 124] on input "LABN571004P6A" at bounding box center [234, 123] width 218 height 15
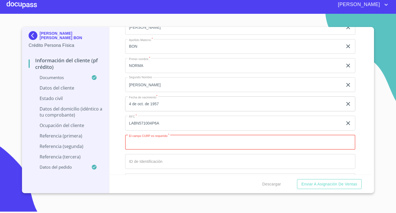
paste input "LABN571004P6A"
type input "LABN571004MSLRNR01"
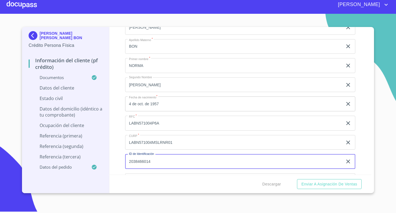
type input "2038466014"
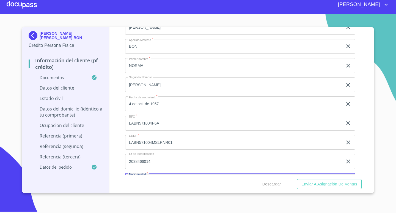
scroll to position [1786, 0]
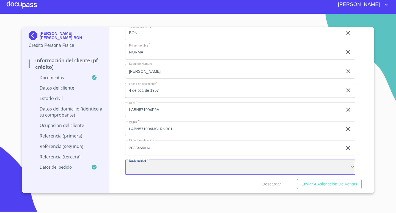
click at [290, 170] on div "​" at bounding box center [240, 167] width 230 height 15
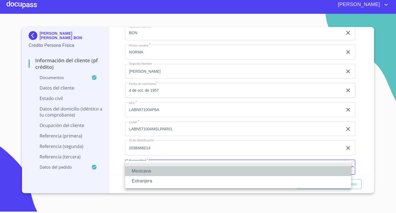
click at [174, 173] on li "Mexicana" at bounding box center [238, 171] width 226 height 10
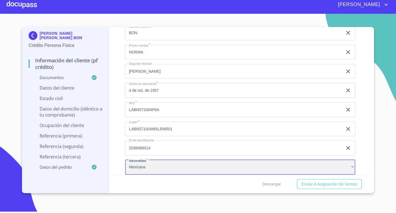
scroll to position [1841, 0]
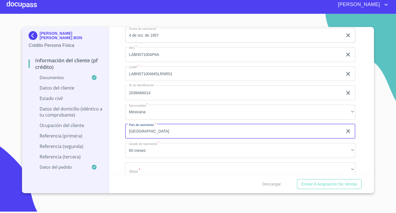
type input "[GEOGRAPHIC_DATA]"
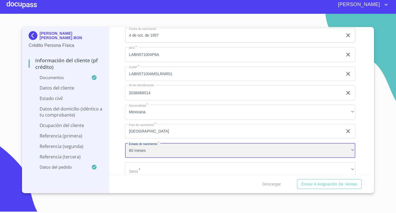
click at [239, 153] on div "60 meses" at bounding box center [240, 150] width 230 height 15
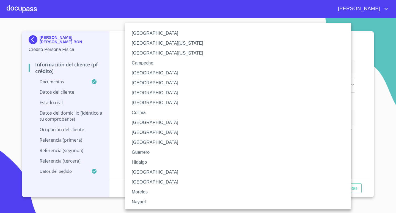
scroll to position [138, 0]
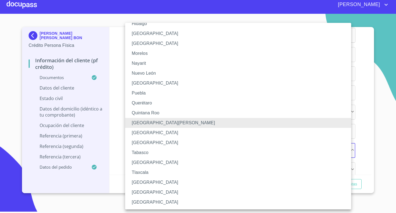
click at [161, 134] on li "[GEOGRAPHIC_DATA]" at bounding box center [240, 133] width 230 height 10
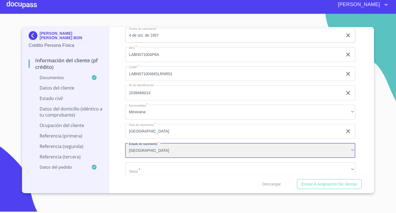
scroll to position [1896, 0]
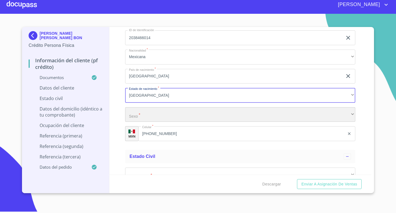
click at [187, 119] on div "​" at bounding box center [240, 114] width 230 height 15
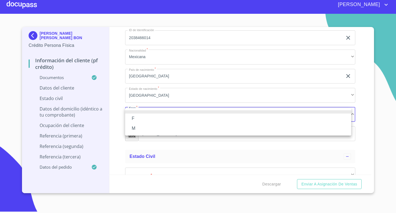
click at [165, 120] on li "F" at bounding box center [238, 118] width 226 height 10
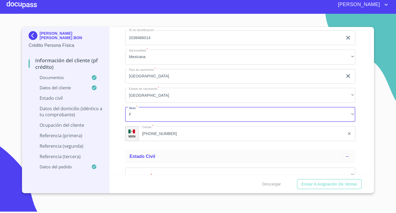
click at [355, 144] on div "Información del cliente (PF crédito) Documentos Documento de identificación.   …" at bounding box center [241, 101] width 262 height 148
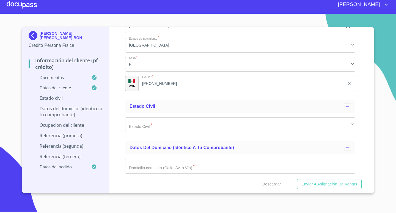
scroll to position [1952, 0]
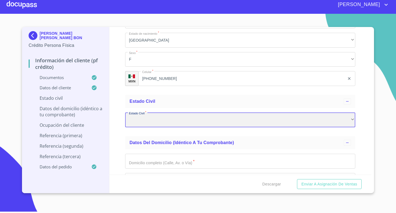
click at [333, 120] on div "​" at bounding box center [240, 119] width 230 height 15
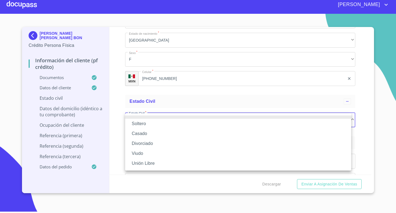
click at [153, 124] on li "Soltero" at bounding box center [238, 124] width 226 height 10
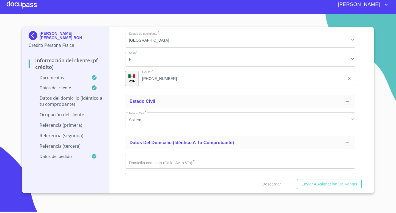
click at [357, 143] on div "Información del cliente (PF crédito) Documentos Documento de identificación.   …" at bounding box center [241, 101] width 262 height 148
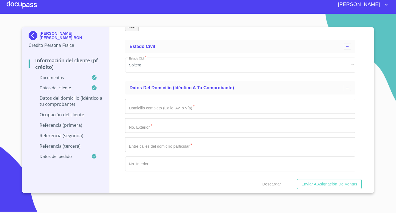
scroll to position [2007, 0]
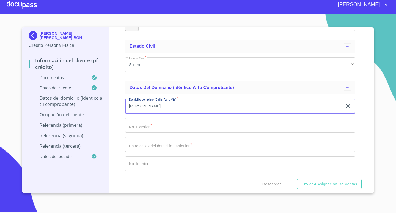
type input "[PERSON_NAME]"
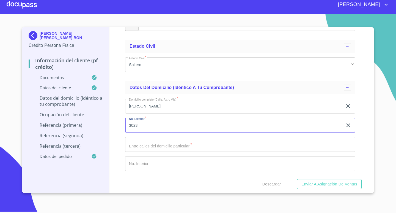
type input "3023"
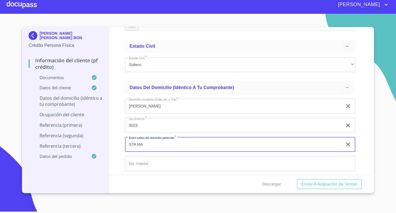
type input "STA MA"
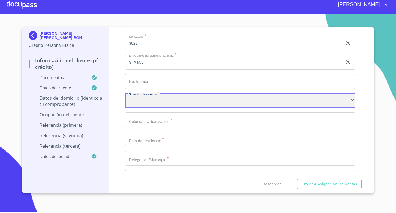
click at [240, 93] on div "​" at bounding box center [240, 100] width 230 height 15
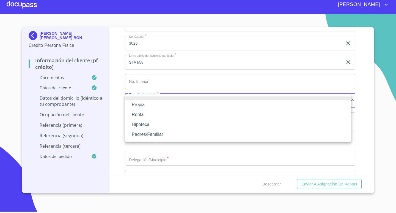
click at [165, 106] on li "Propia" at bounding box center [238, 105] width 226 height 10
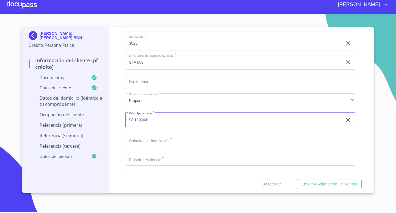
type input "$3,180,000"
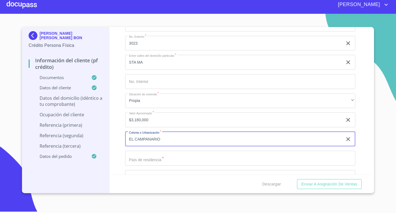
type input "EL CAMPANARIO"
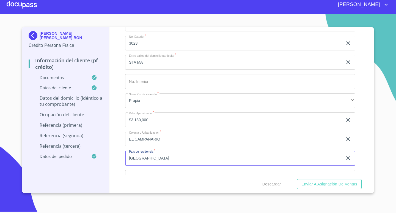
type input "[GEOGRAPHIC_DATA]"
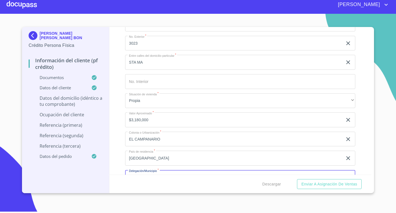
scroll to position [2099, 0]
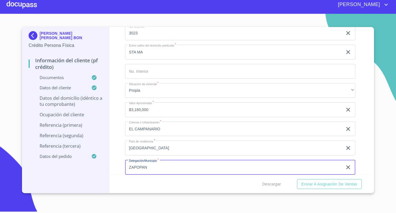
type input "ZAPOPAN"
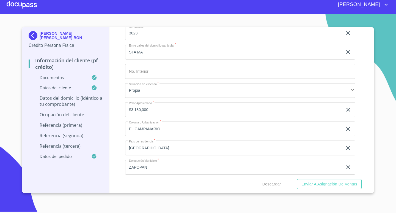
scroll to position [2184, 0]
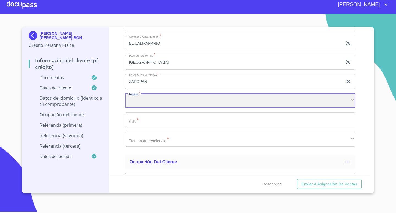
click at [301, 100] on div "​" at bounding box center [240, 100] width 230 height 15
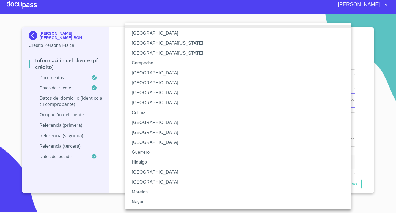
click at [146, 172] on li "[GEOGRAPHIC_DATA]" at bounding box center [240, 172] width 230 height 10
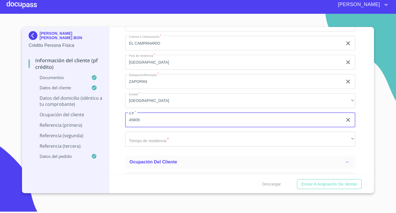
type input "45609"
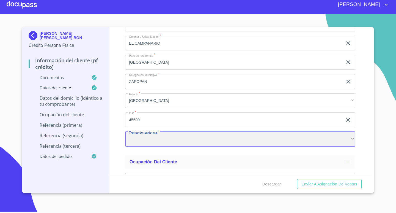
click at [159, 138] on div "​" at bounding box center [240, 139] width 230 height 15
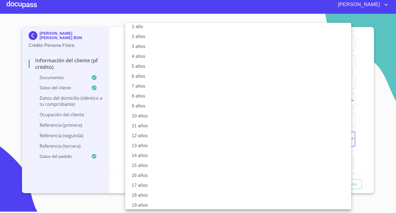
scroll to position [29, 0]
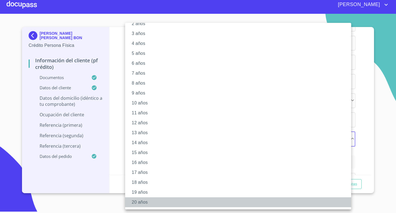
click at [143, 199] on li "20 años" at bounding box center [240, 202] width 230 height 10
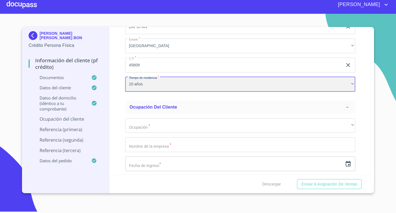
scroll to position [2239, 0]
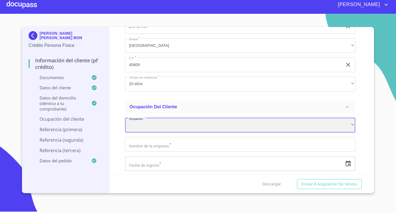
click at [181, 123] on div "​" at bounding box center [240, 125] width 230 height 15
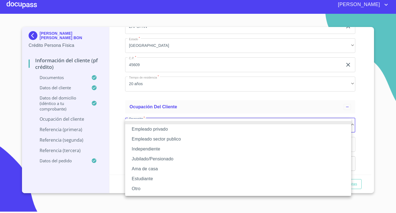
click at [161, 151] on li "Independiente" at bounding box center [238, 149] width 226 height 10
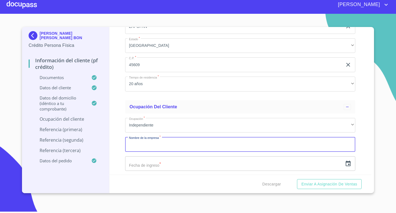
click at [173, 145] on input "Documento de identificación.   *" at bounding box center [240, 144] width 230 height 15
type input "[PERSON_NAME] [PERSON_NAME] BON"
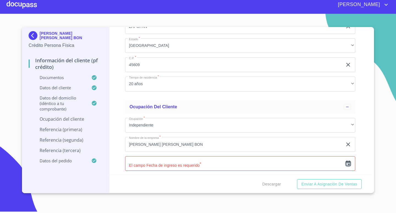
click at [345, 164] on icon "button" at bounding box center [348, 163] width 7 height 7
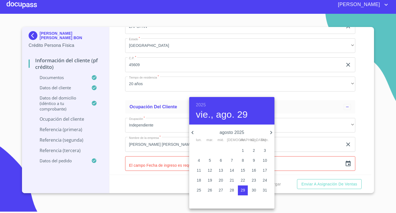
click at [202, 105] on h6 "2025" at bounding box center [201, 105] width 10 height 8
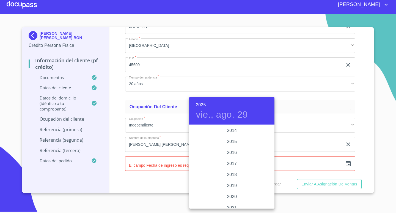
scroll to position [969, 0]
click at [240, 165] on div "2016" at bounding box center [231, 163] width 85 height 11
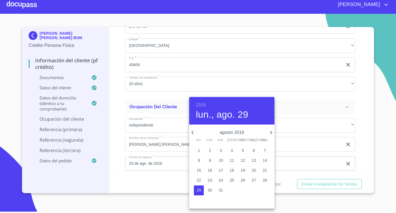
click at [200, 151] on p "1" at bounding box center [199, 151] width 2 height 6
type input "1 de ago. de 2016"
click at [357, 147] on div at bounding box center [198, 106] width 396 height 213
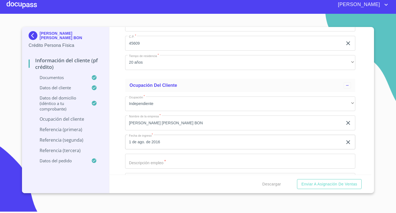
scroll to position [2295, 0]
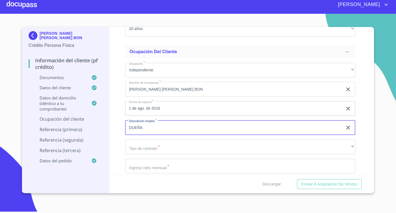
type input "DUEÑA"
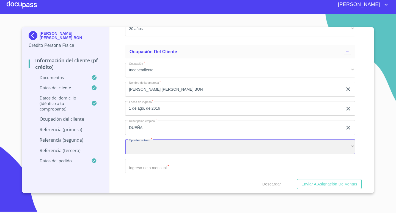
click at [219, 149] on div "​" at bounding box center [240, 146] width 230 height 15
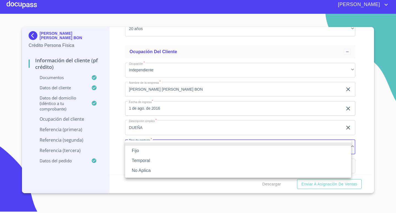
click at [157, 172] on li "No Aplica" at bounding box center [238, 170] width 226 height 10
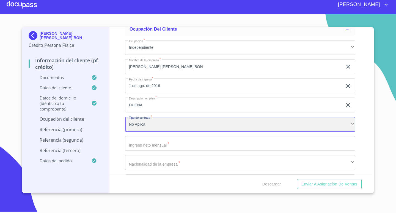
scroll to position [2350, 0]
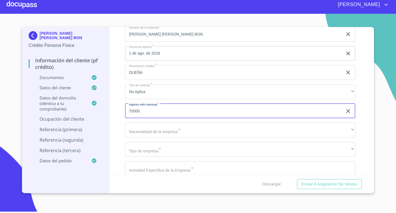
type input "70000"
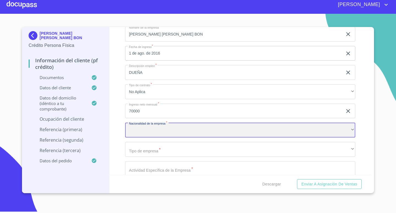
click at [227, 130] on div "​" at bounding box center [240, 130] width 230 height 15
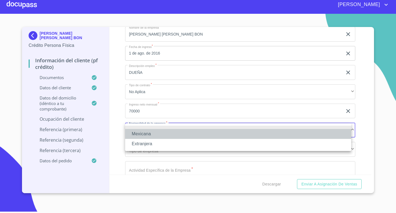
click at [154, 132] on li "Mexicana" at bounding box center [238, 134] width 226 height 10
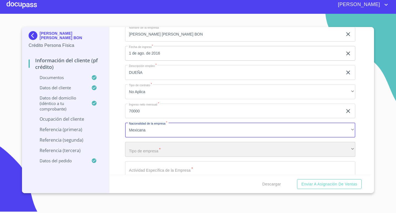
click at [184, 145] on div "​" at bounding box center [240, 149] width 230 height 15
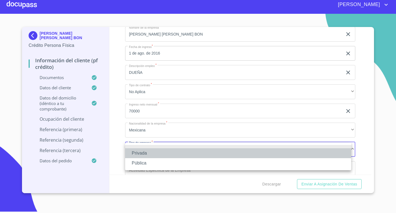
click at [179, 155] on li "Privada" at bounding box center [238, 153] width 226 height 10
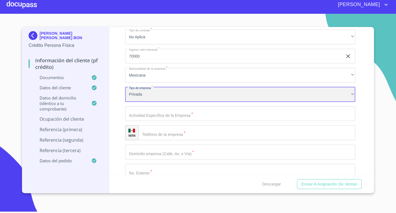
scroll to position [2405, 0]
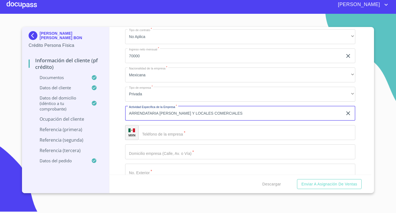
type input "ARRENDATARIA [PERSON_NAME] Y LOCALES COMERCIALES"
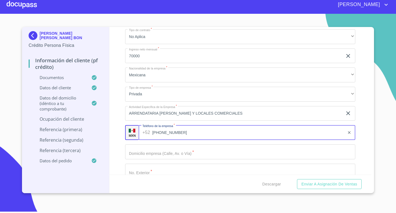
type input "[PHONE_NUMBER]"
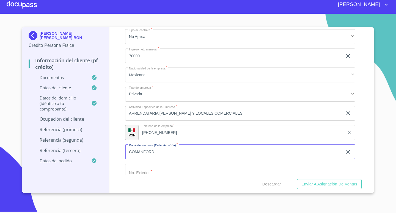
type input "COMANFORD"
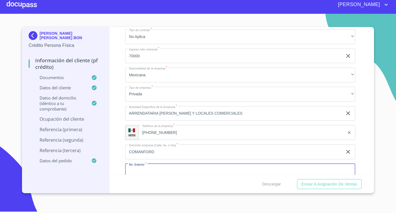
scroll to position [2409, 0]
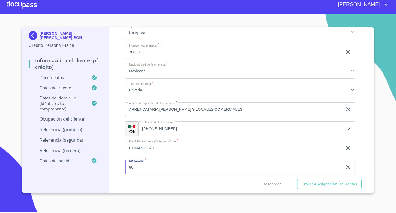
type input "86"
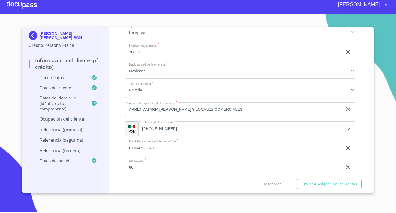
scroll to position [2494, 0]
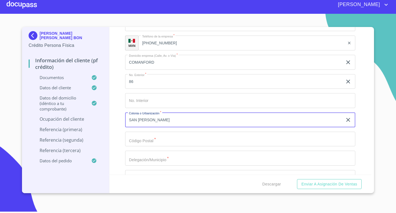
type input "SAN [PERSON_NAME]"
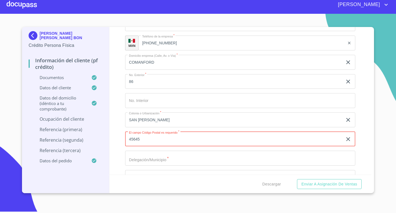
type input "45645"
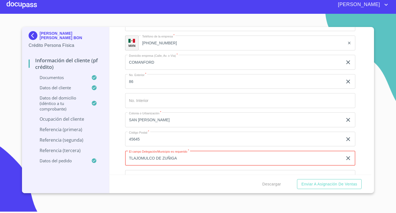
type input "TLAJOMULCO DE ZUÑIGA"
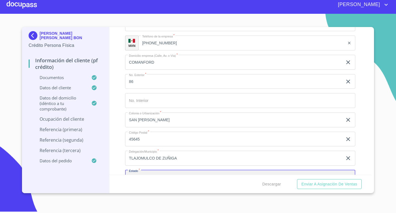
scroll to position [2504, 0]
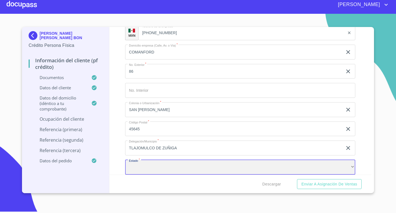
click at [265, 164] on div "​" at bounding box center [240, 167] width 230 height 15
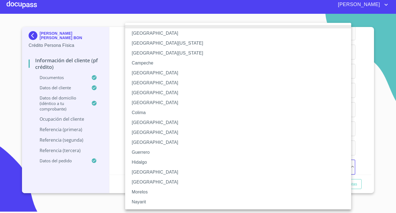
click at [170, 175] on li "[GEOGRAPHIC_DATA]" at bounding box center [240, 172] width 230 height 10
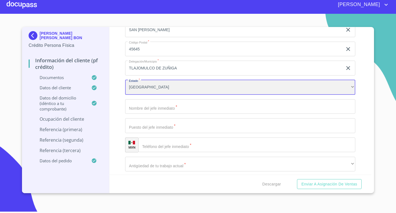
scroll to position [2587, 0]
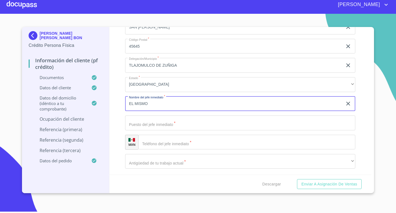
type input "EL MISMO"
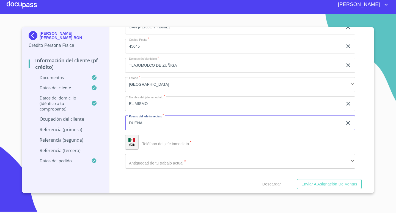
type input "DUEÑA"
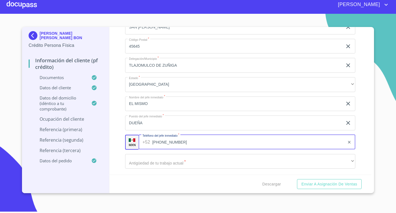
type input "[PHONE_NUMBER]"
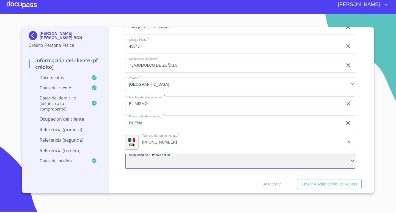
click at [189, 159] on div "​" at bounding box center [240, 161] width 230 height 15
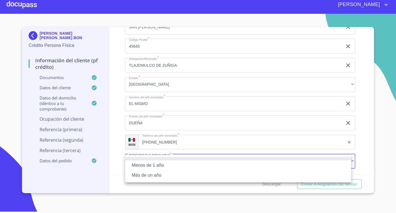
click at [156, 174] on li "Más de un año" at bounding box center [238, 175] width 226 height 10
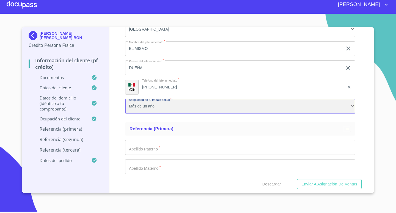
scroll to position [2670, 0]
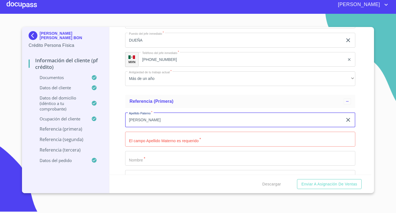
type input "[PERSON_NAME]"
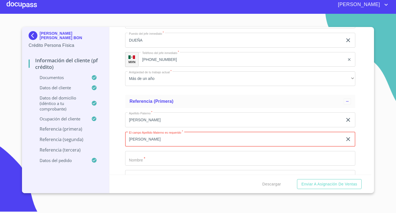
type input "[PERSON_NAME]"
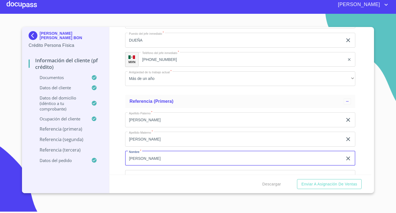
type input "[PERSON_NAME]"
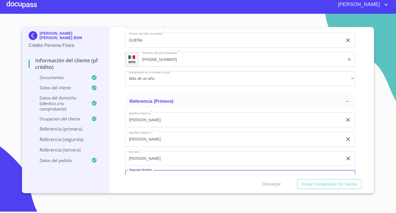
scroll to position [2680, 0]
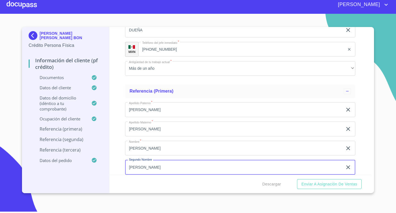
type input "[PERSON_NAME]"
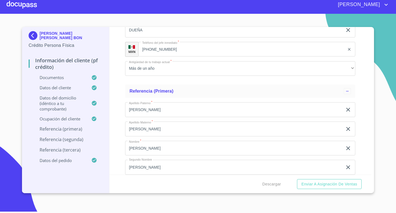
scroll to position [2765, 0]
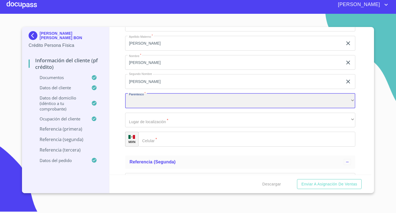
click at [256, 97] on div "​" at bounding box center [240, 100] width 230 height 15
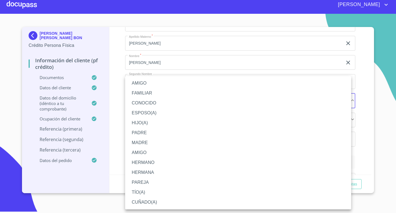
click at [151, 153] on li "AMIGO" at bounding box center [238, 153] width 226 height 10
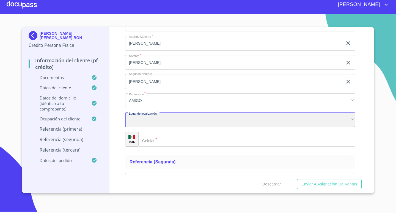
click at [160, 120] on div "​" at bounding box center [240, 120] width 230 height 15
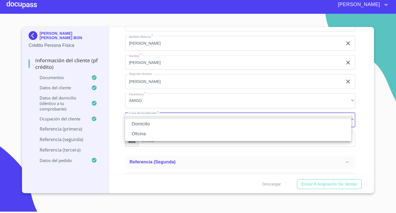
click at [156, 130] on li "Oficina" at bounding box center [238, 134] width 226 height 10
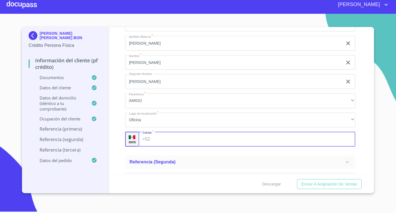
click at [186, 139] on input "Documento de identificación.   *" at bounding box center [254, 139] width 203 height 15
type input "[PHONE_NUMBER]"
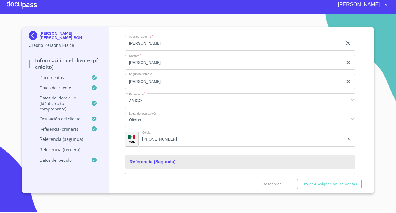
scroll to position [2779, 0]
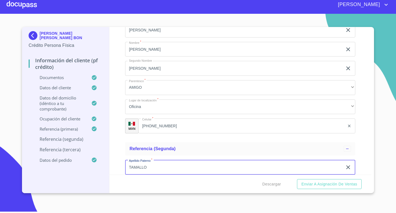
type input "TAMALLO"
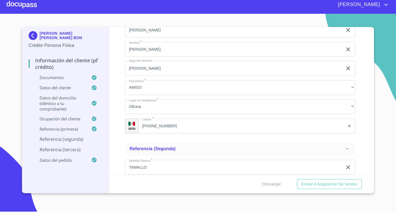
scroll to position [2864, 0]
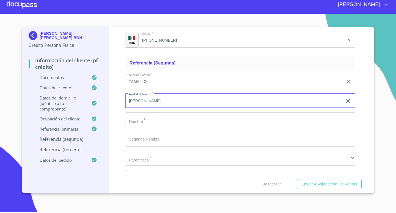
type input "[PERSON_NAME]"
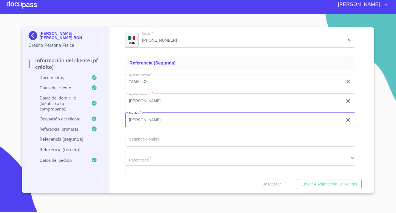
type input "[PERSON_NAME]"
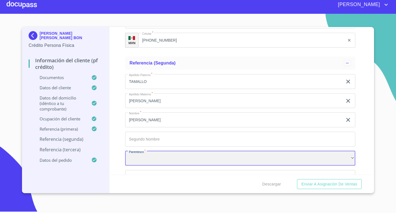
click at [311, 162] on div "​" at bounding box center [240, 158] width 230 height 15
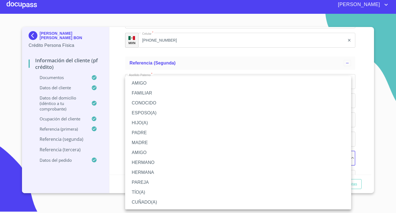
click at [143, 152] on li "AMIGO" at bounding box center [238, 153] width 226 height 10
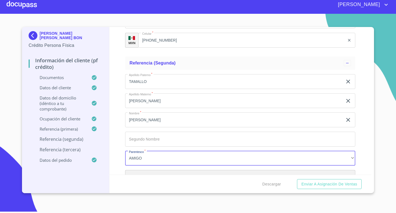
scroll to position [2874, 0]
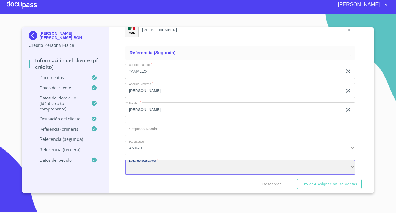
click at [192, 166] on div "​" at bounding box center [240, 167] width 230 height 15
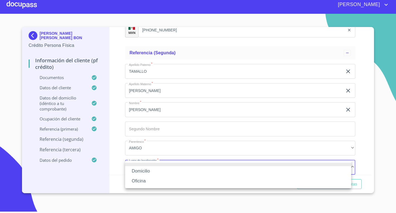
click at [154, 173] on li "Domicilio" at bounding box center [238, 171] width 226 height 10
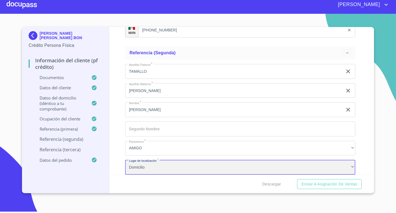
click at [159, 169] on div "Domicilio" at bounding box center [240, 167] width 230 height 15
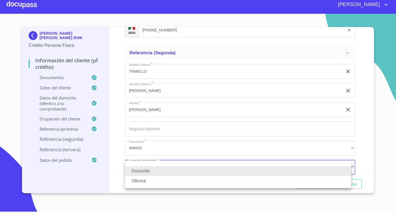
click at [153, 180] on li "Oficina" at bounding box center [238, 181] width 226 height 10
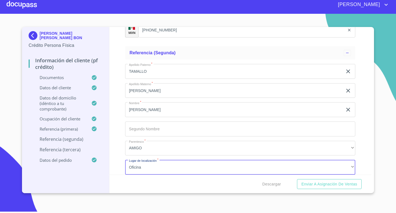
scroll to position [2960, 0]
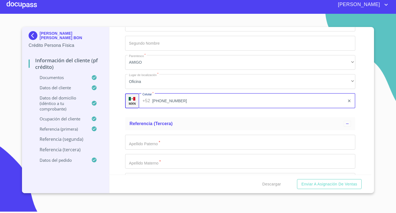
type input "[PHONE_NUMBER]"
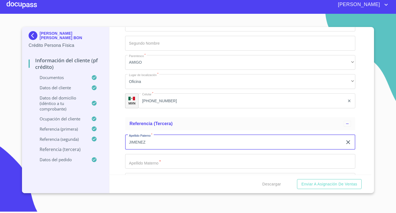
type input "JIMENEZ"
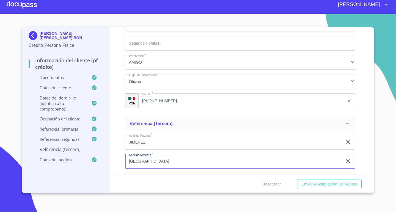
type input "[GEOGRAPHIC_DATA]"
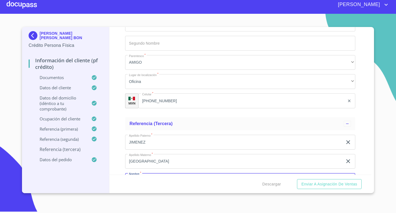
scroll to position [2973, 0]
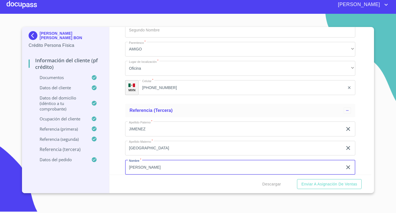
type input "[PERSON_NAME]"
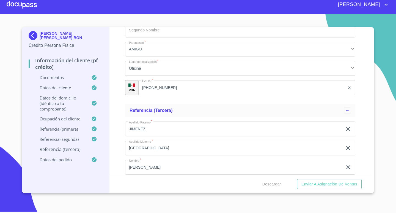
scroll to position [3059, 0]
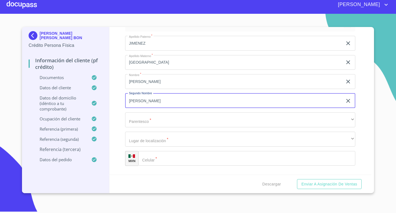
type input "[PERSON_NAME]"
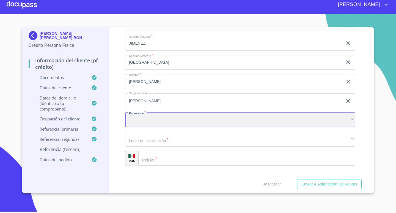
click at [290, 118] on div "​" at bounding box center [240, 119] width 230 height 15
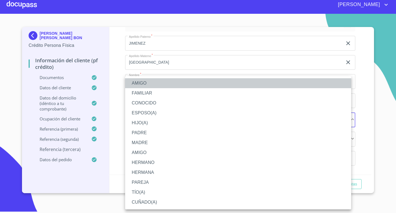
click at [151, 83] on li "AMIGO" at bounding box center [238, 83] width 226 height 10
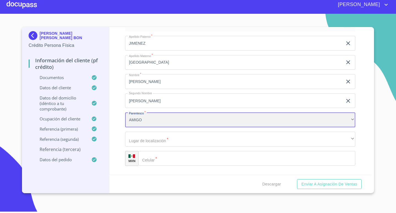
click at [172, 124] on div "AMIGO" at bounding box center [240, 119] width 230 height 15
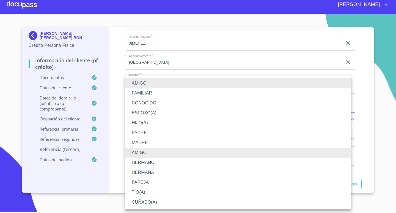
click at [152, 93] on li "FAMILIAR" at bounding box center [238, 93] width 226 height 10
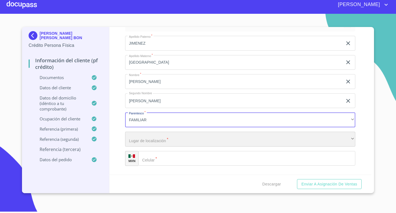
click at [167, 139] on div "​" at bounding box center [240, 139] width 230 height 15
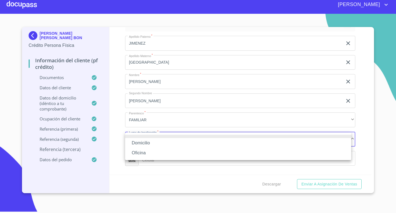
click at [146, 152] on li "Oficina" at bounding box center [238, 153] width 226 height 10
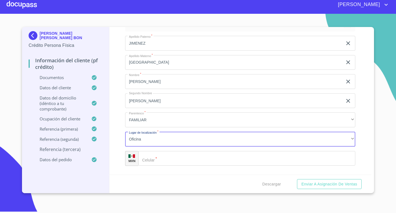
click at [172, 158] on input "Documento de identificación.   *" at bounding box center [246, 158] width 217 height 15
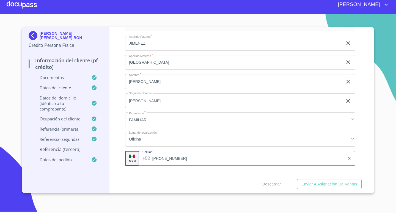
type input "[PHONE_NUMBER]"
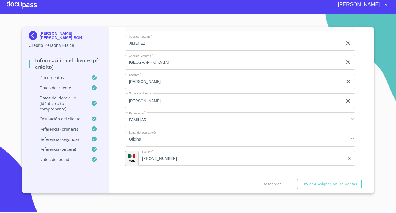
scroll to position [3139, 0]
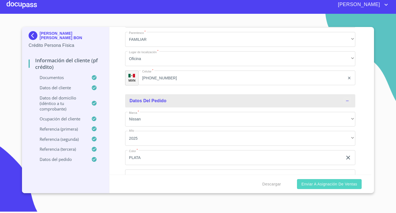
click at [316, 183] on span "Enviar a Asignación de Ventas" at bounding box center [330, 184] width 56 height 7
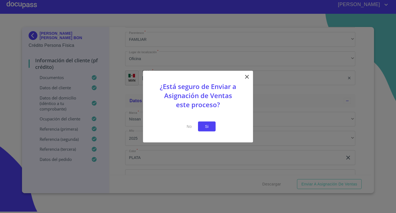
click at [206, 127] on span "Si" at bounding box center [207, 126] width 9 height 7
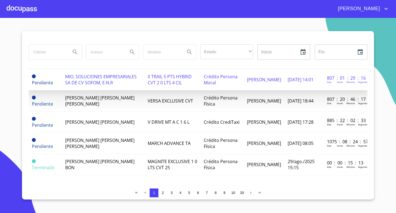
scroll to position [594, 0]
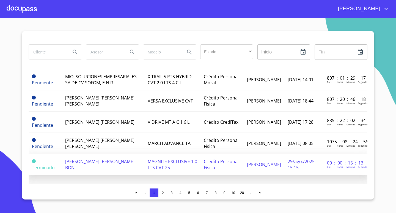
click at [87, 158] on span "[PERSON_NAME] [PERSON_NAME] BON" at bounding box center [99, 164] width 69 height 12
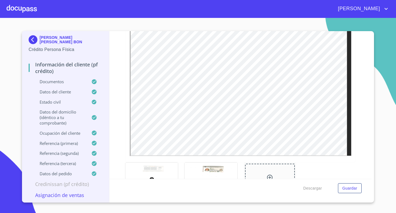
scroll to position [220, 0]
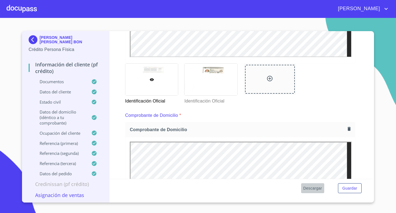
click at [312, 189] on span "Descargar" at bounding box center [313, 188] width 19 height 7
